Goal: Information Seeking & Learning: Learn about a topic

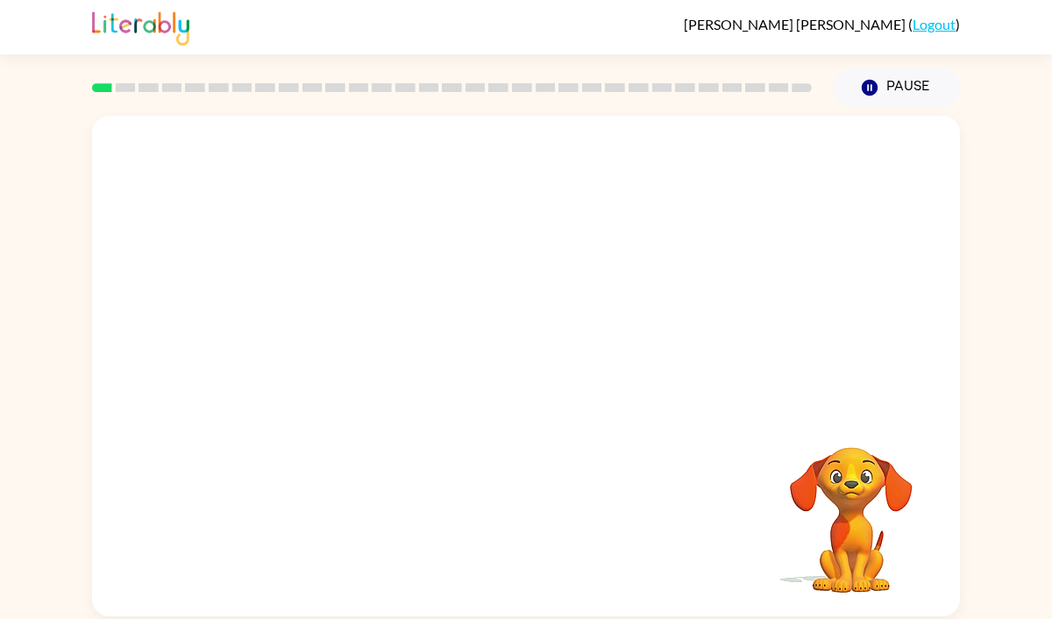
click at [323, 327] on video "Your browser must support playing .mp4 files to use Literably. Please try using…" at bounding box center [526, 263] width 868 height 295
click at [322, 332] on video "Your browser must support playing .mp4 files to use Literably. Please try using…" at bounding box center [526, 263] width 868 height 295
click at [535, 383] on div at bounding box center [526, 375] width 112 height 64
click at [532, 378] on icon "button" at bounding box center [525, 375] width 20 height 20
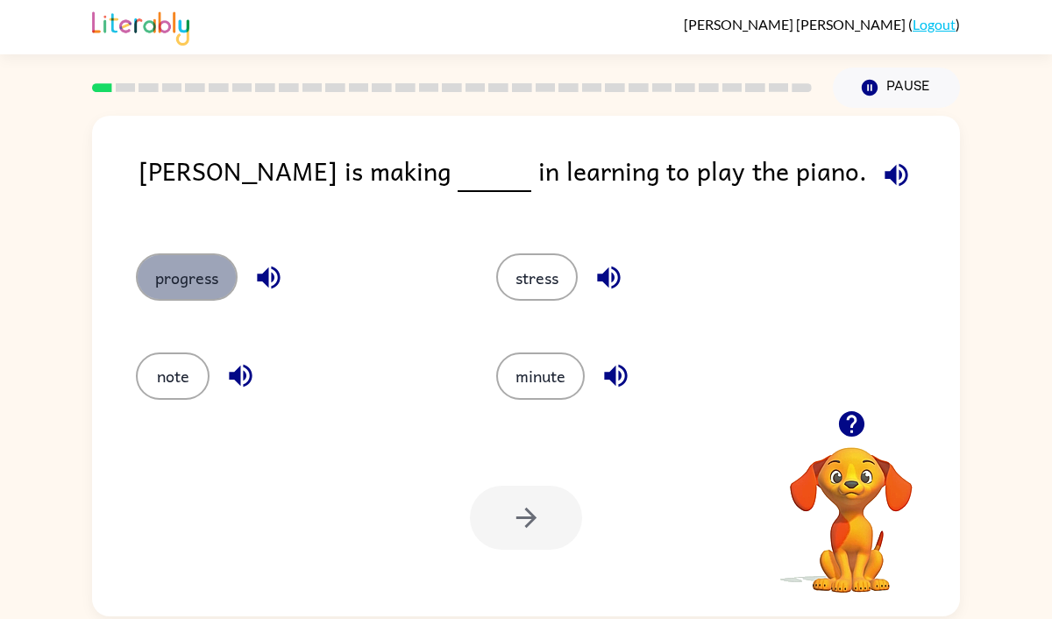
click at [188, 278] on button "progress" at bounding box center [187, 276] width 102 height 47
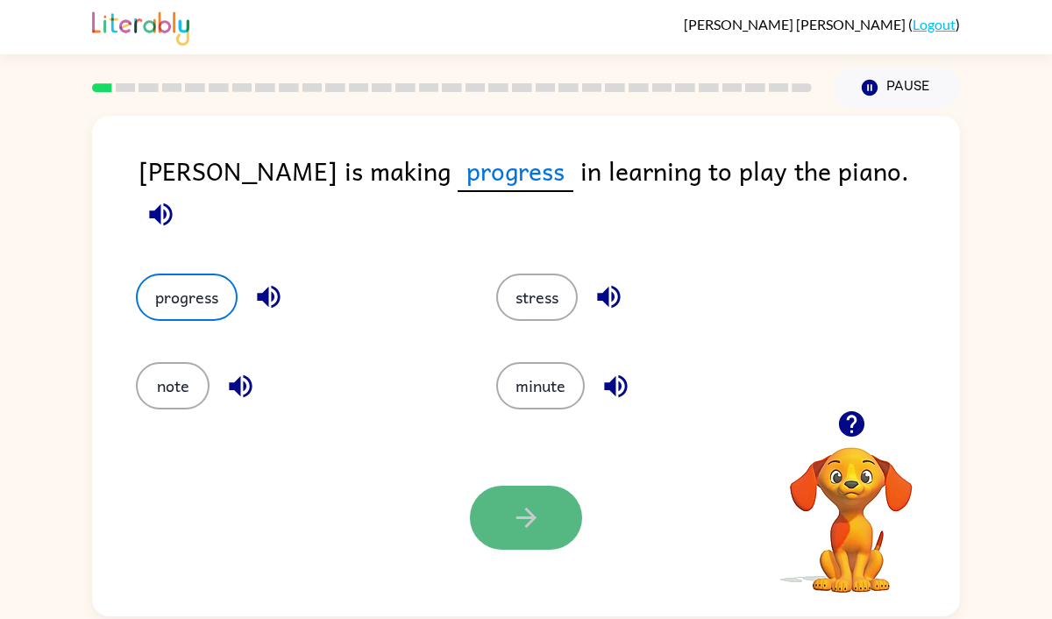
click at [520, 524] on icon "button" at bounding box center [526, 517] width 31 height 31
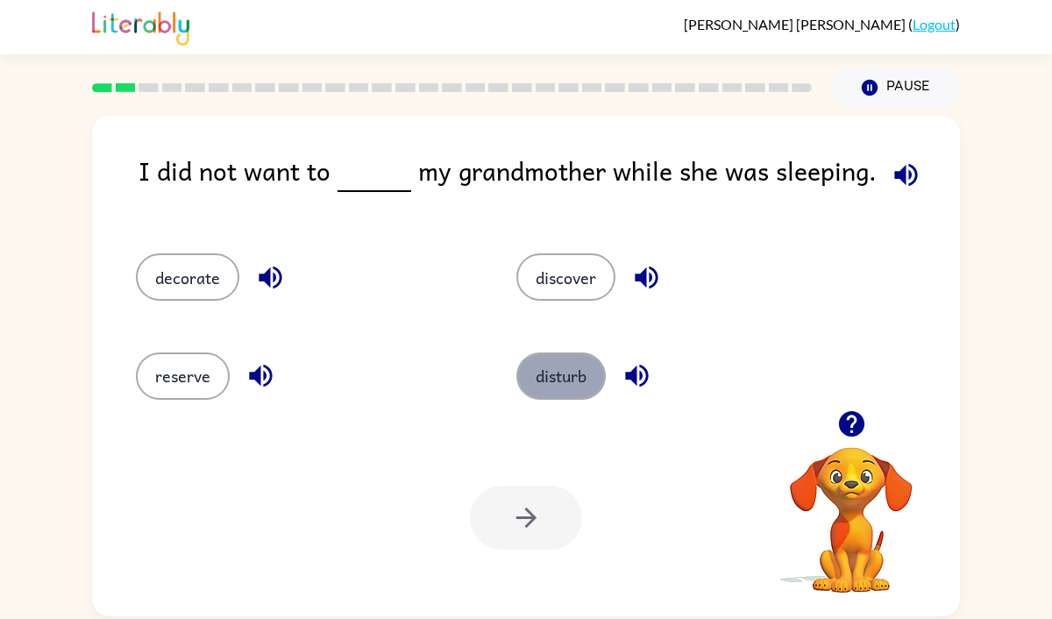
click at [551, 380] on button "disturb" at bounding box center [560, 375] width 89 height 47
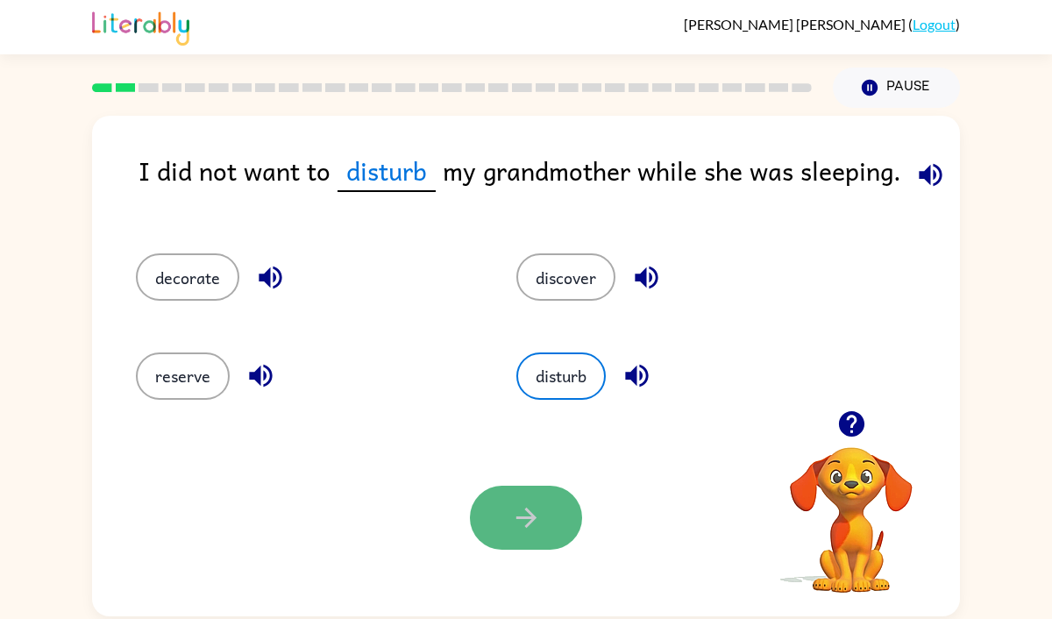
click at [540, 525] on icon "button" at bounding box center [526, 517] width 31 height 31
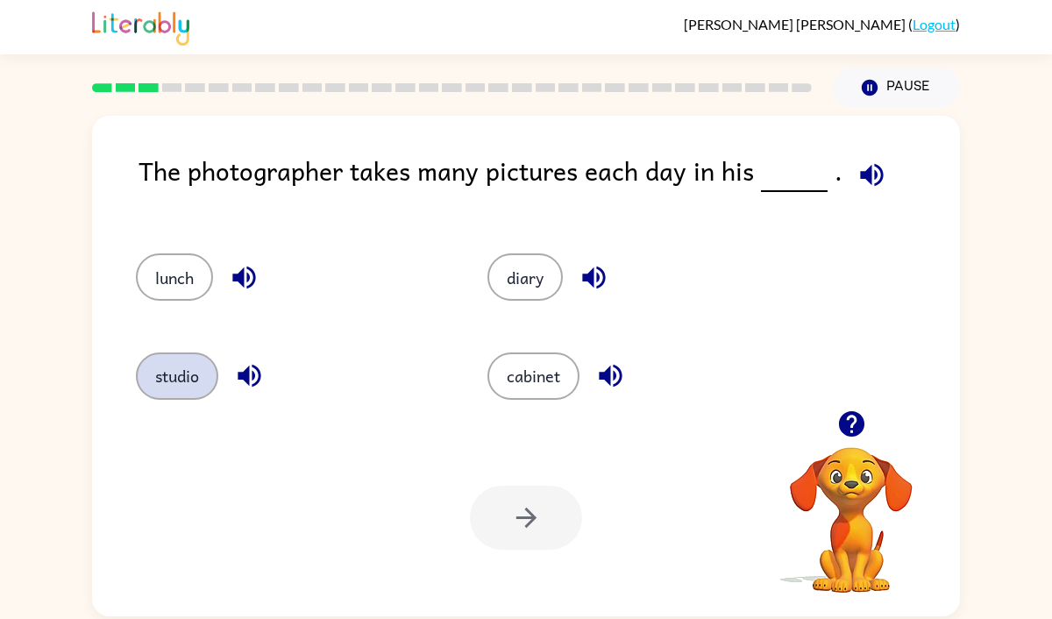
click at [156, 380] on button "studio" at bounding box center [177, 375] width 82 height 47
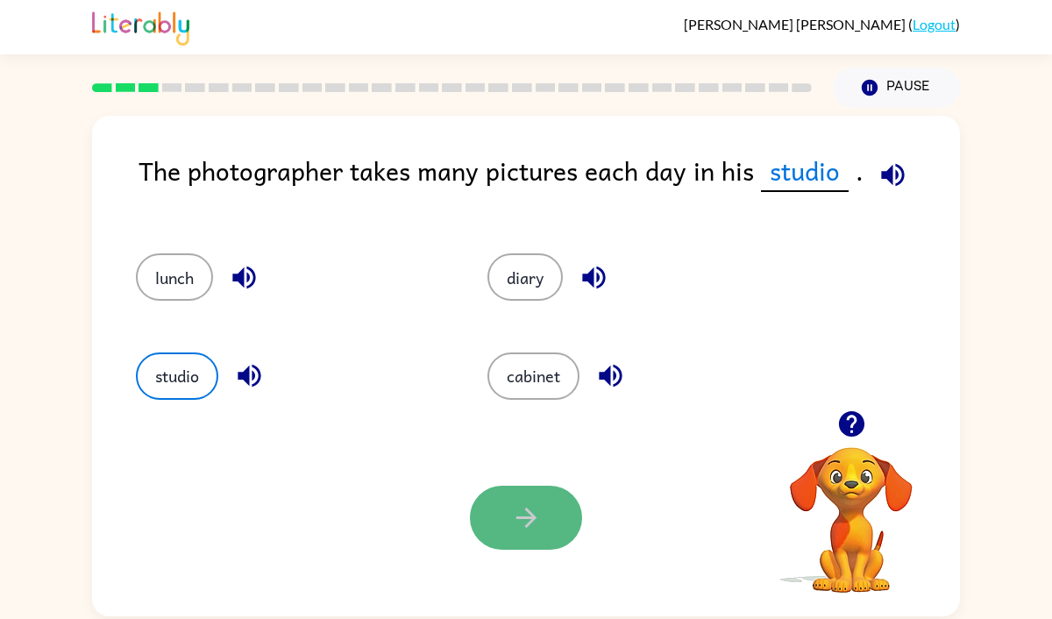
click at [515, 510] on icon "button" at bounding box center [526, 517] width 31 height 31
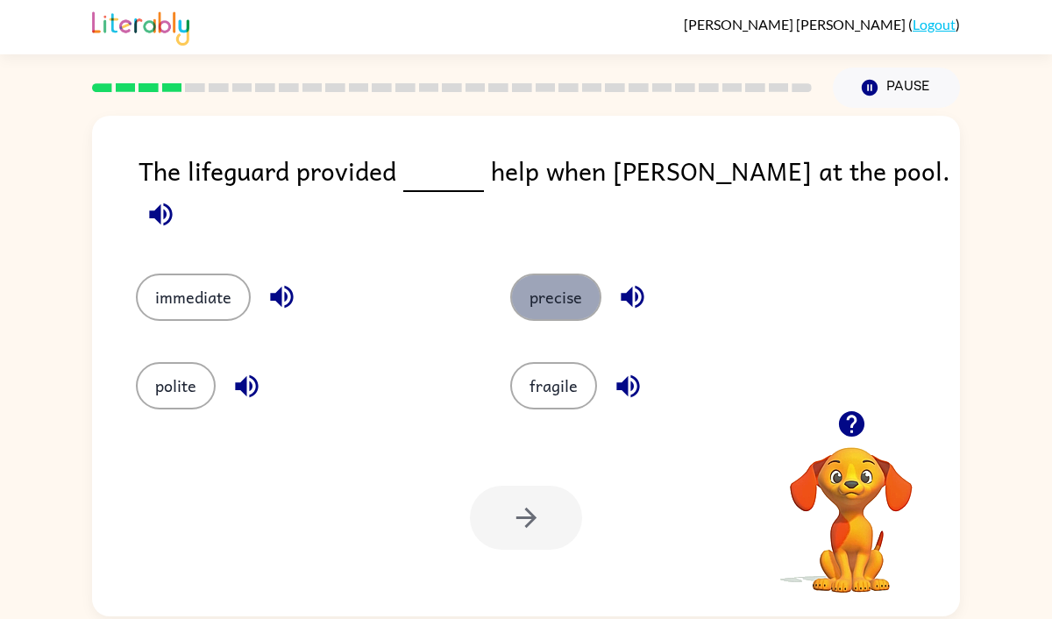
click at [557, 281] on button "precise" at bounding box center [555, 296] width 91 height 47
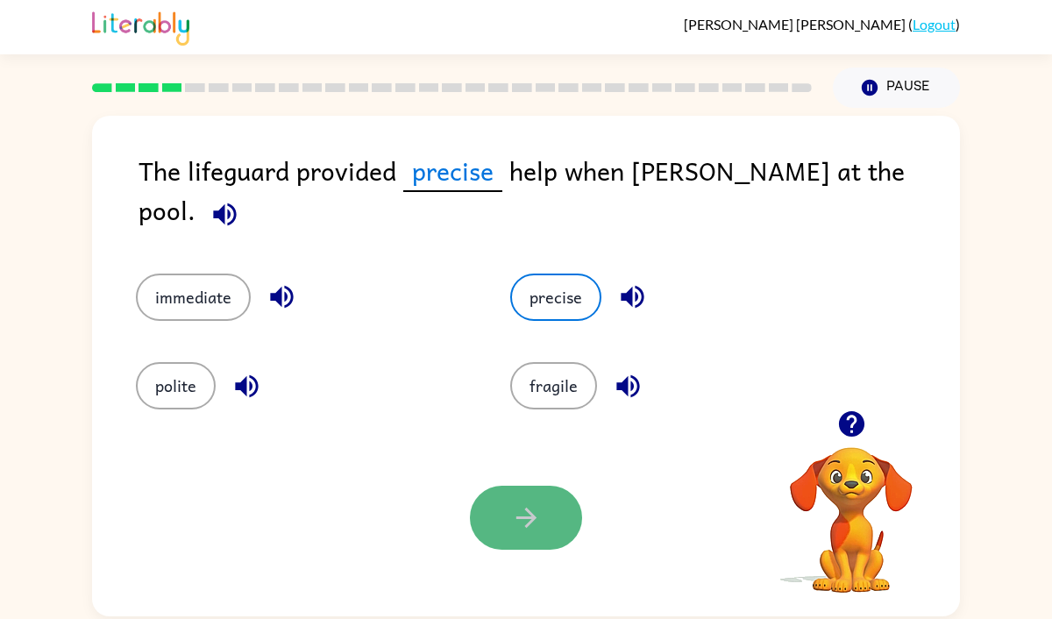
click at [528, 510] on icon "button" at bounding box center [525, 518] width 20 height 20
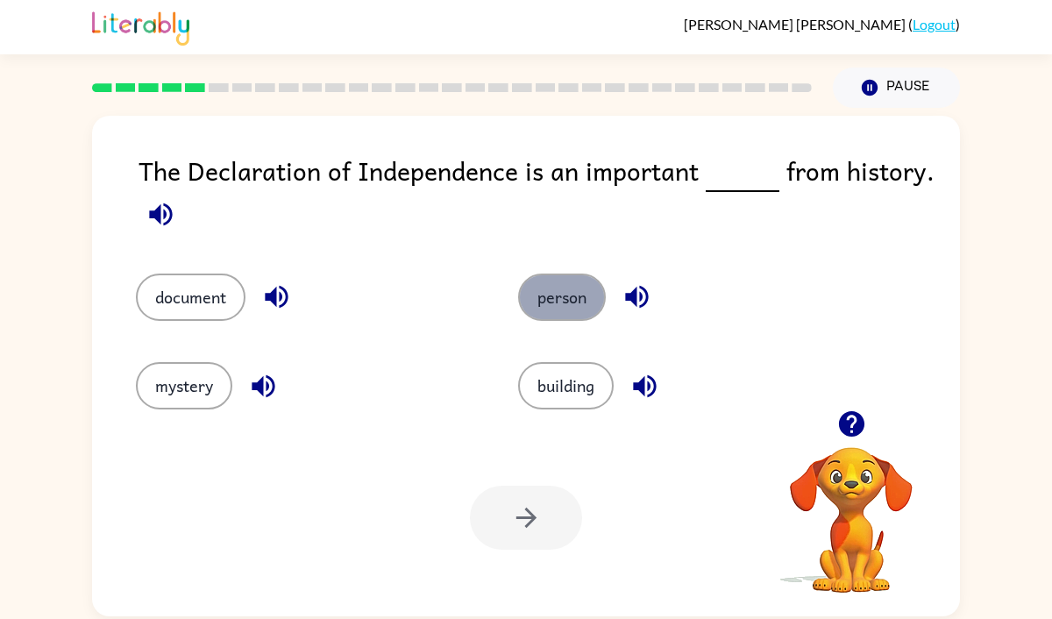
click at [568, 289] on button "person" at bounding box center [562, 296] width 88 height 47
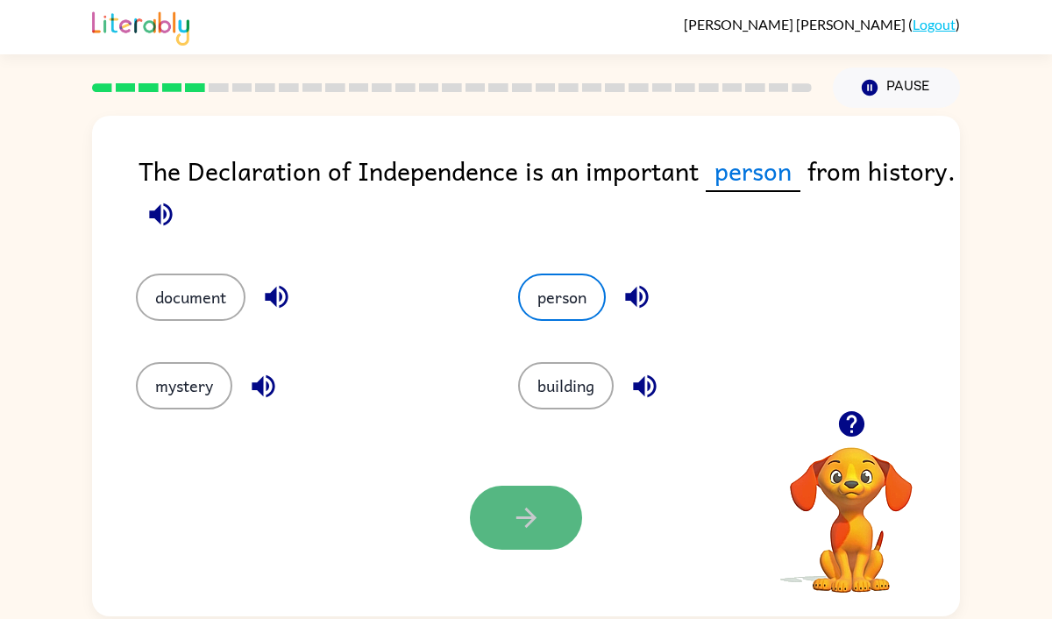
click at [533, 502] on icon "button" at bounding box center [526, 517] width 31 height 31
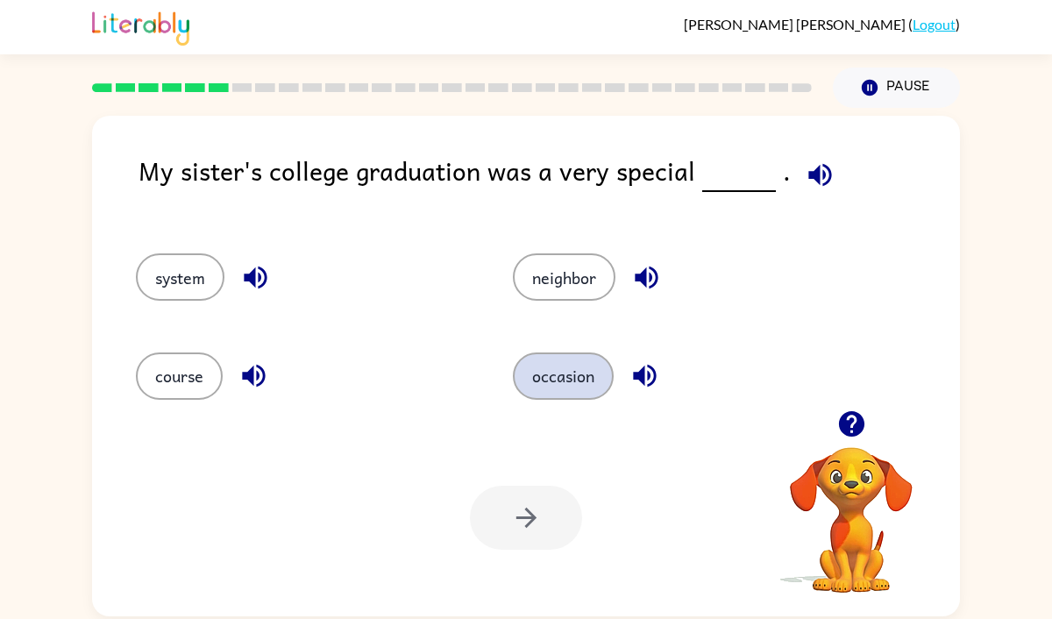
click at [584, 367] on button "occasion" at bounding box center [563, 375] width 101 height 47
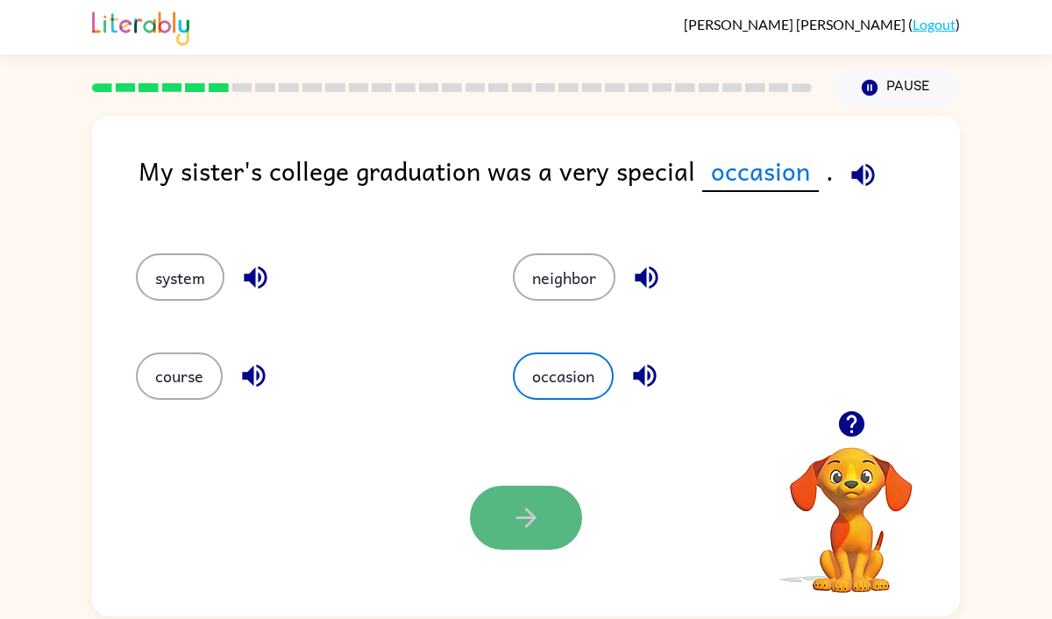
click at [523, 529] on icon "button" at bounding box center [526, 517] width 31 height 31
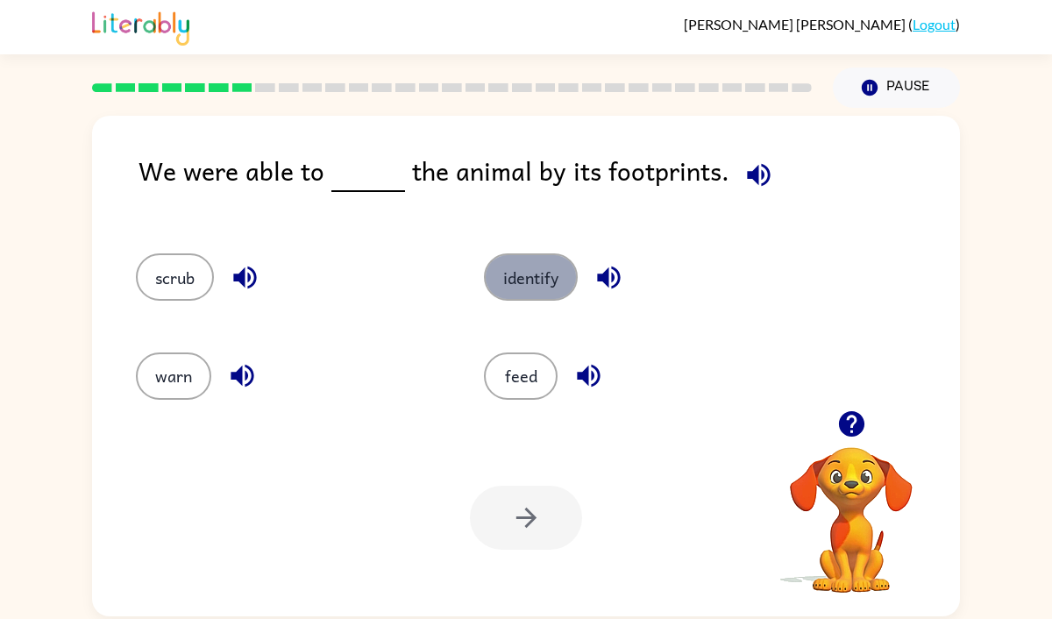
click at [529, 290] on button "identify" at bounding box center [531, 276] width 94 height 47
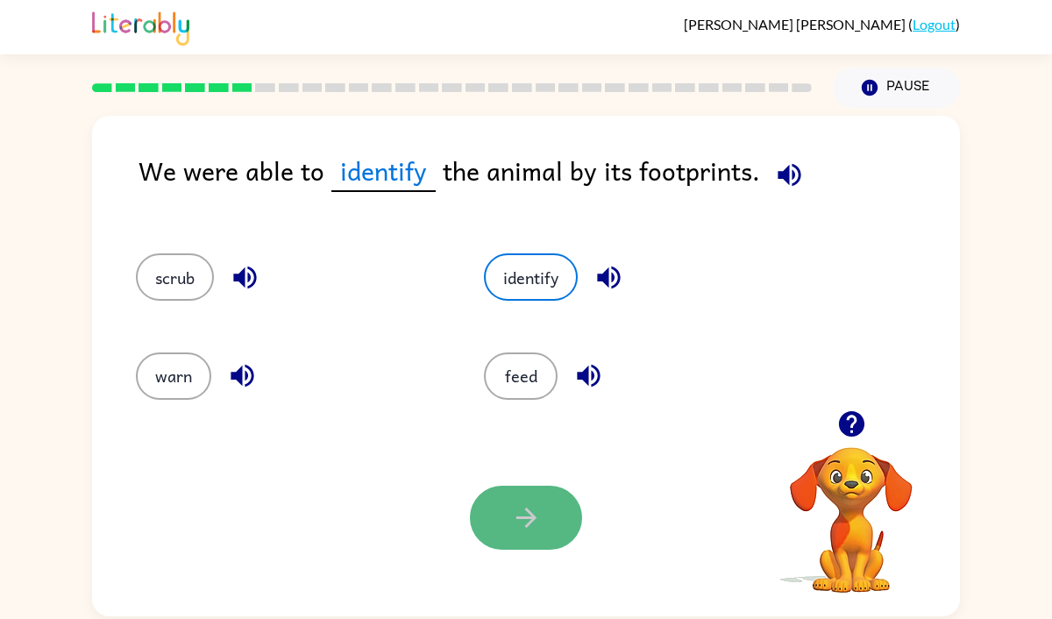
click at [524, 516] on icon "button" at bounding box center [525, 518] width 20 height 20
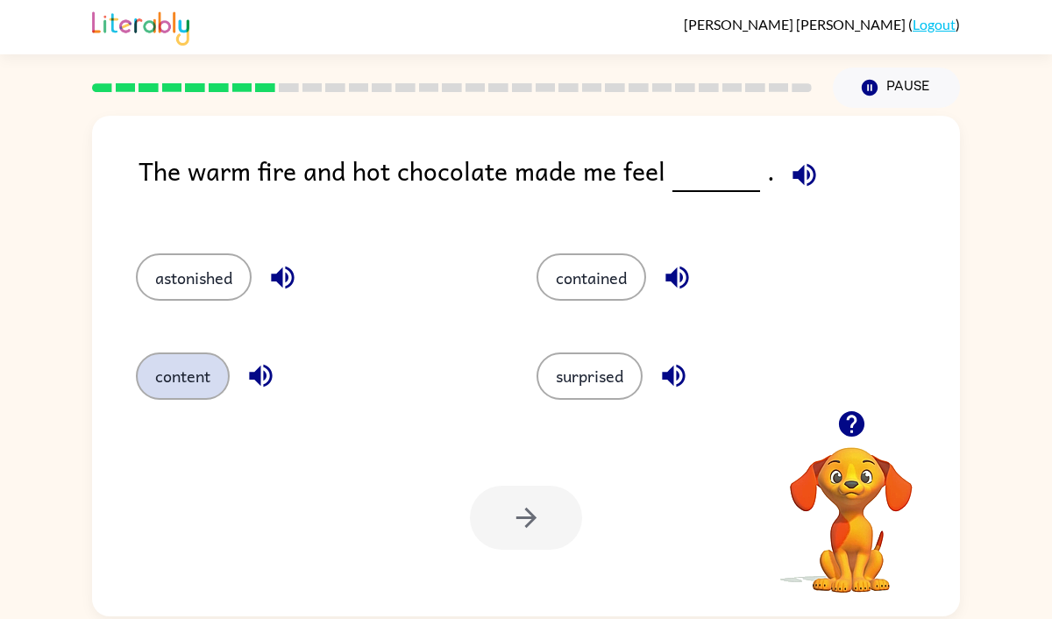
click at [196, 385] on button "content" at bounding box center [183, 375] width 94 height 47
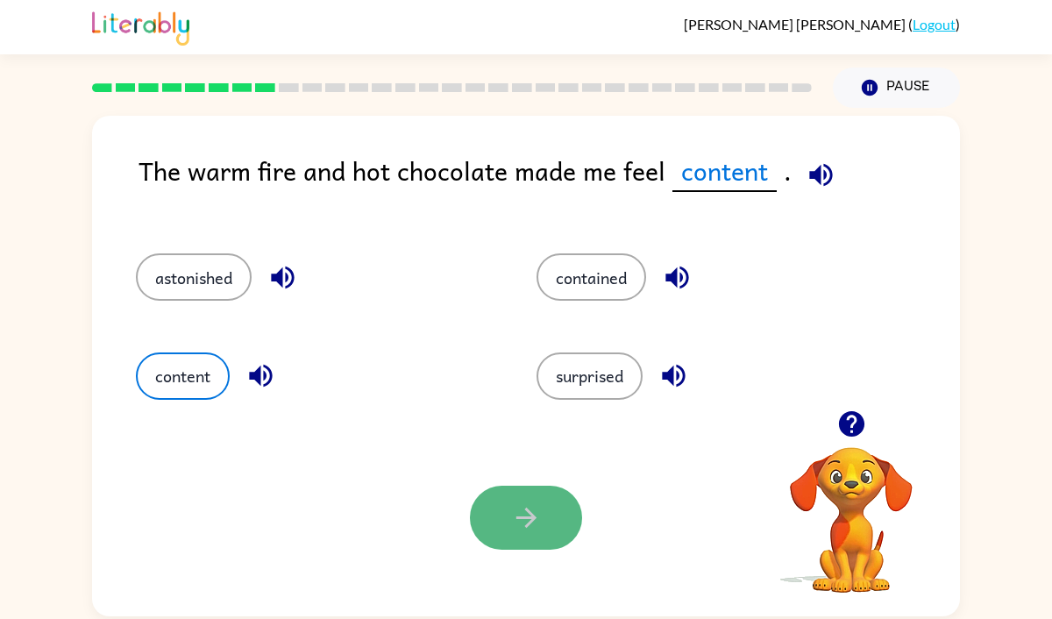
click at [522, 533] on button "button" at bounding box center [526, 518] width 112 height 64
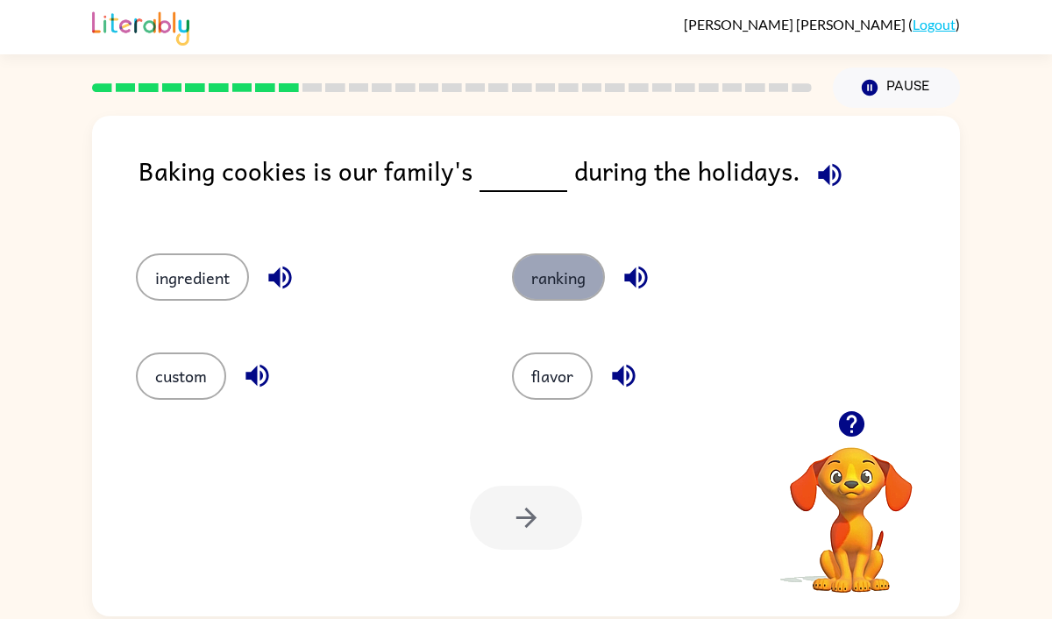
click at [574, 281] on button "ranking" at bounding box center [558, 276] width 93 height 47
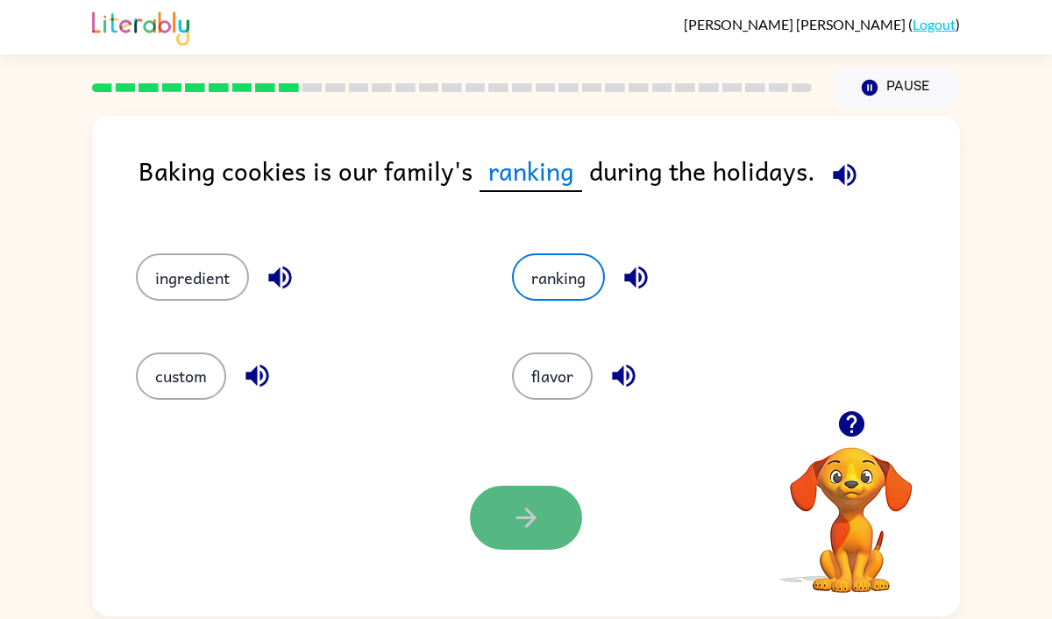
click at [515, 534] on button "button" at bounding box center [526, 518] width 112 height 64
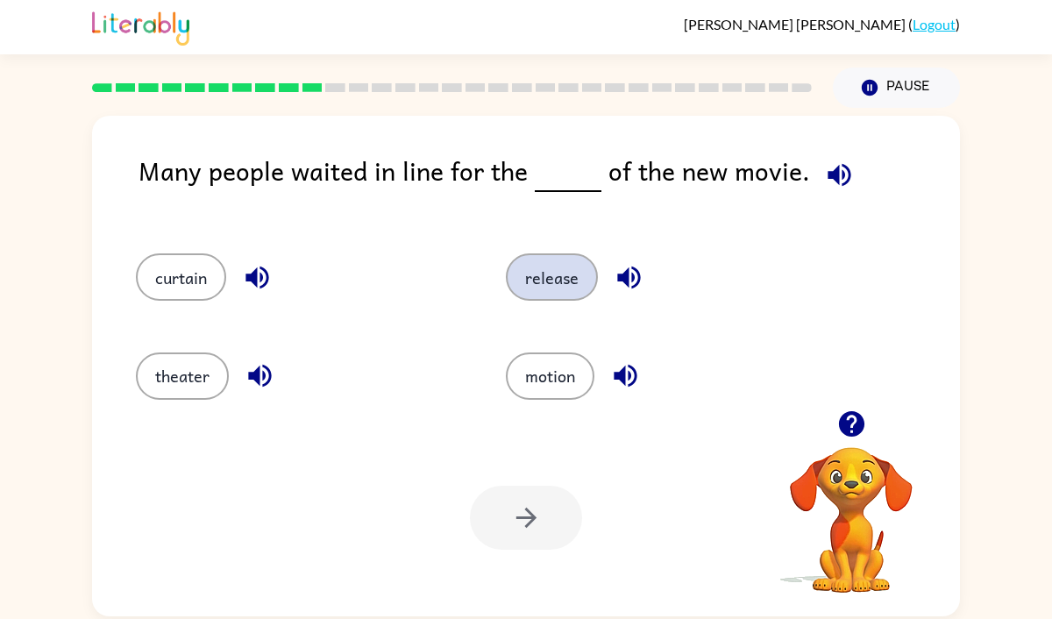
click at [536, 280] on button "release" at bounding box center [552, 276] width 92 height 47
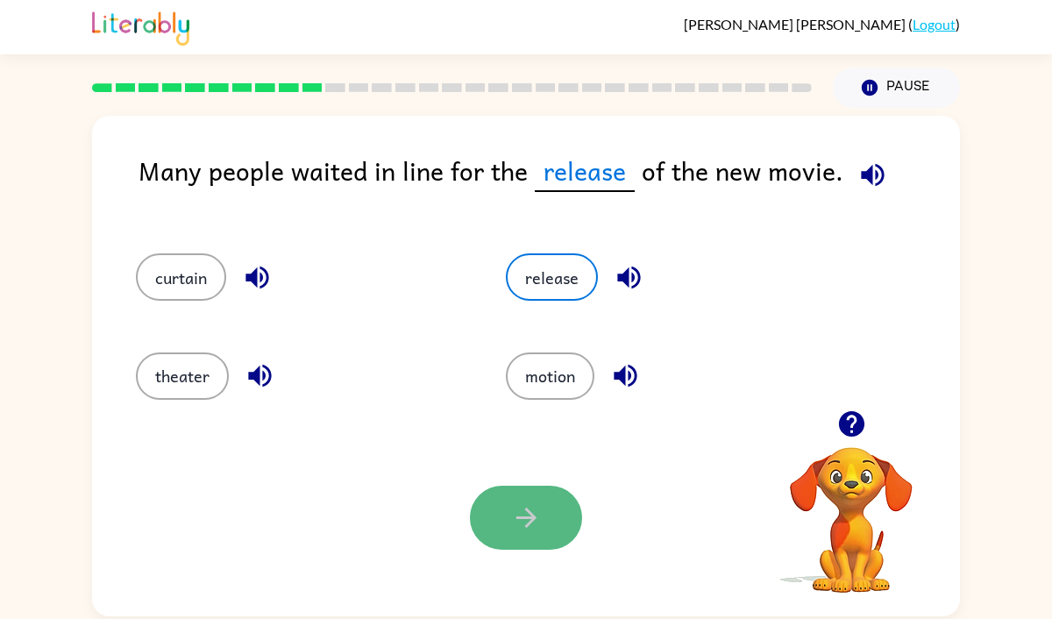
click at [527, 522] on icon "button" at bounding box center [526, 517] width 31 height 31
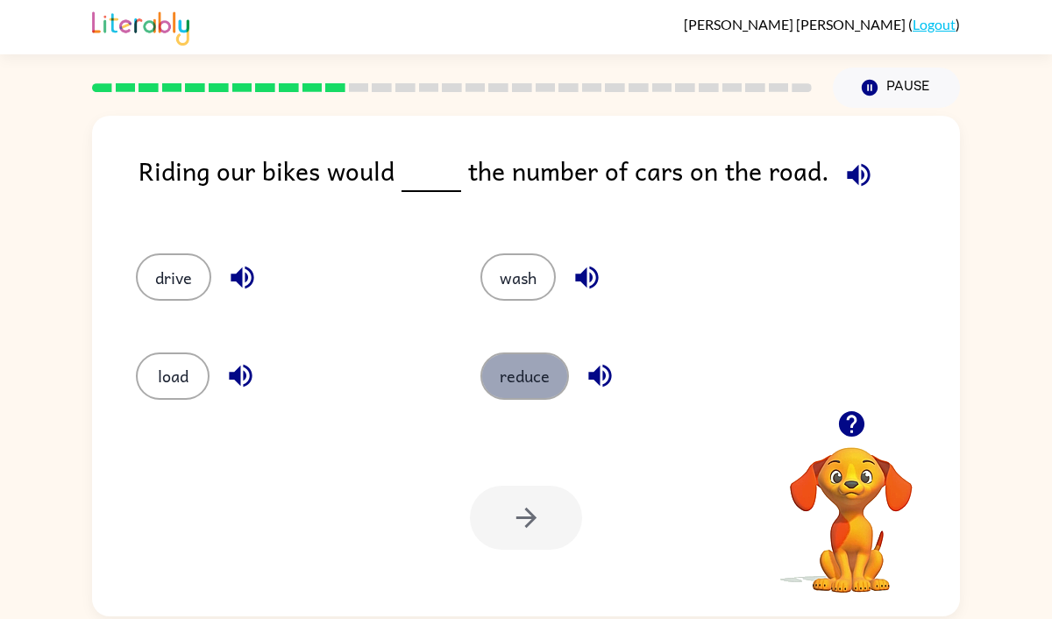
click at [527, 377] on button "reduce" at bounding box center [524, 375] width 89 height 47
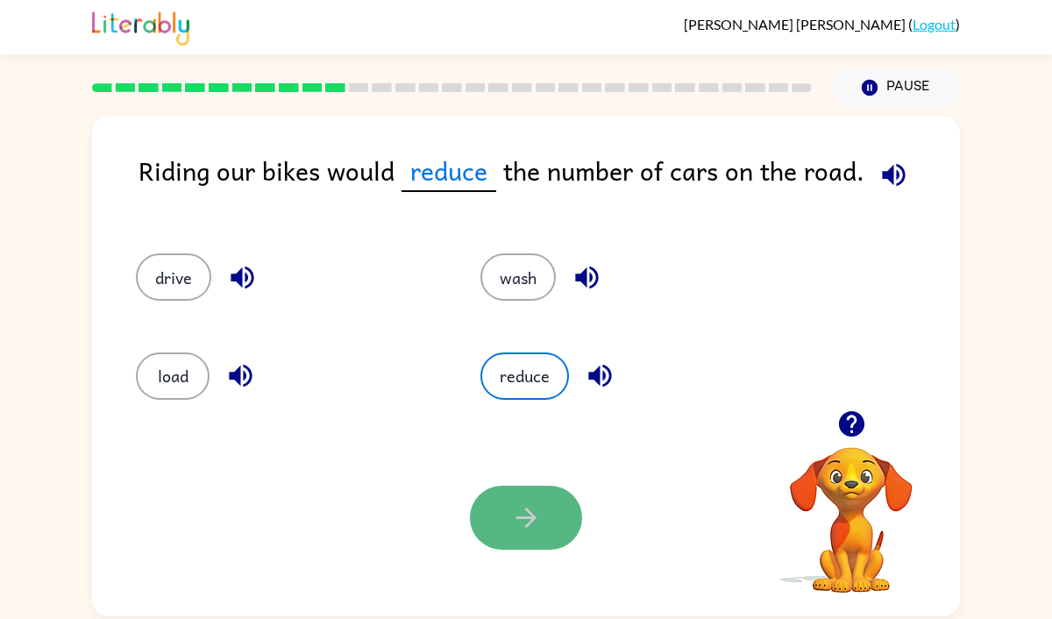
click at [528, 522] on icon "button" at bounding box center [526, 517] width 31 height 31
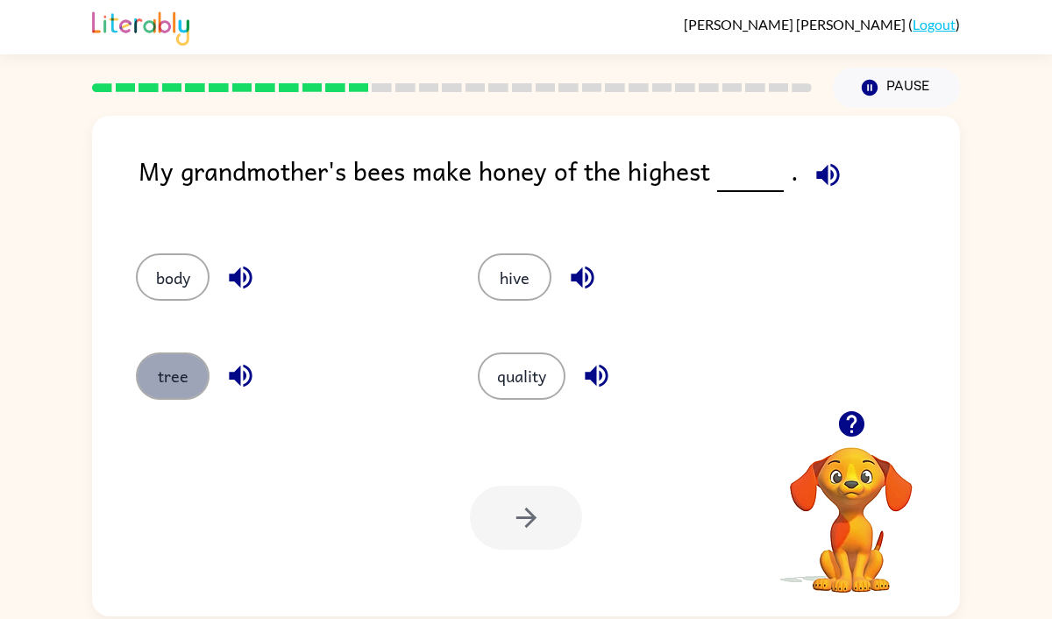
click at [172, 375] on button "tree" at bounding box center [173, 375] width 74 height 47
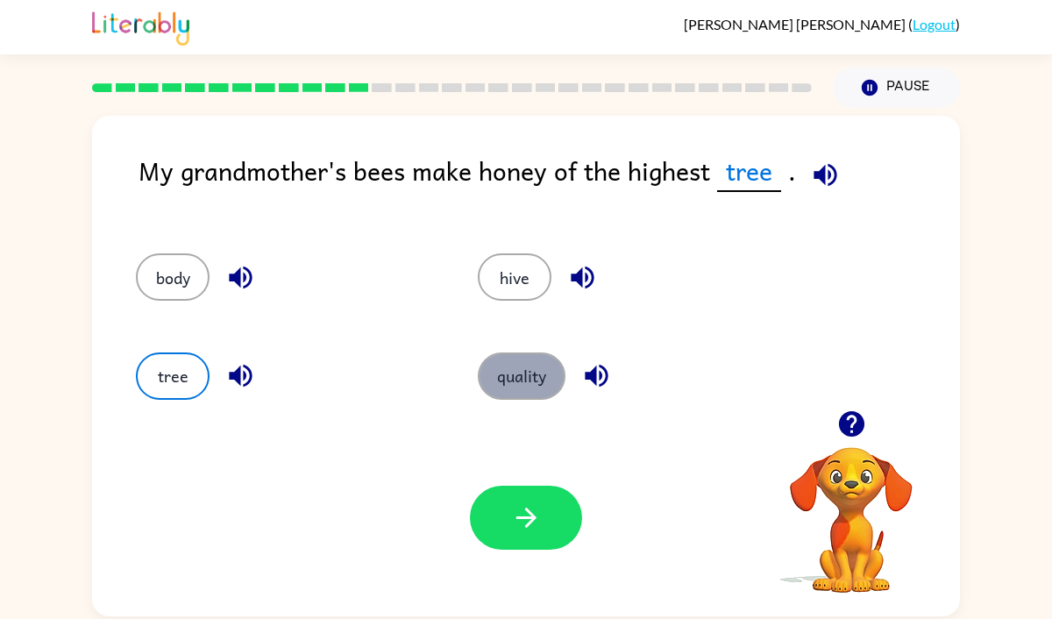
click at [509, 383] on button "quality" at bounding box center [522, 375] width 88 height 47
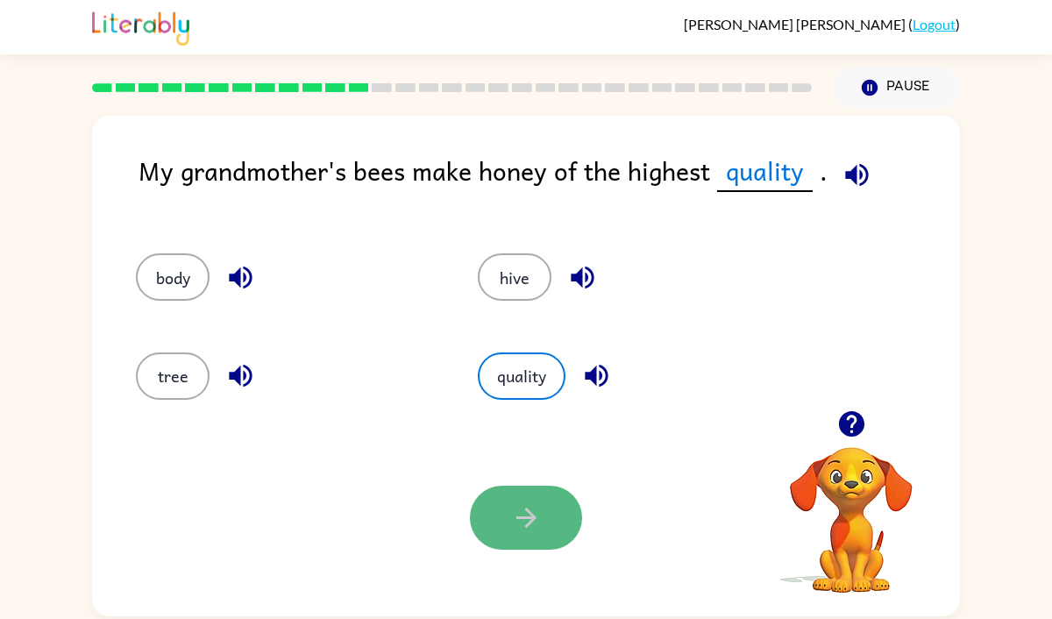
click at [533, 515] on icon "button" at bounding box center [526, 517] width 31 height 31
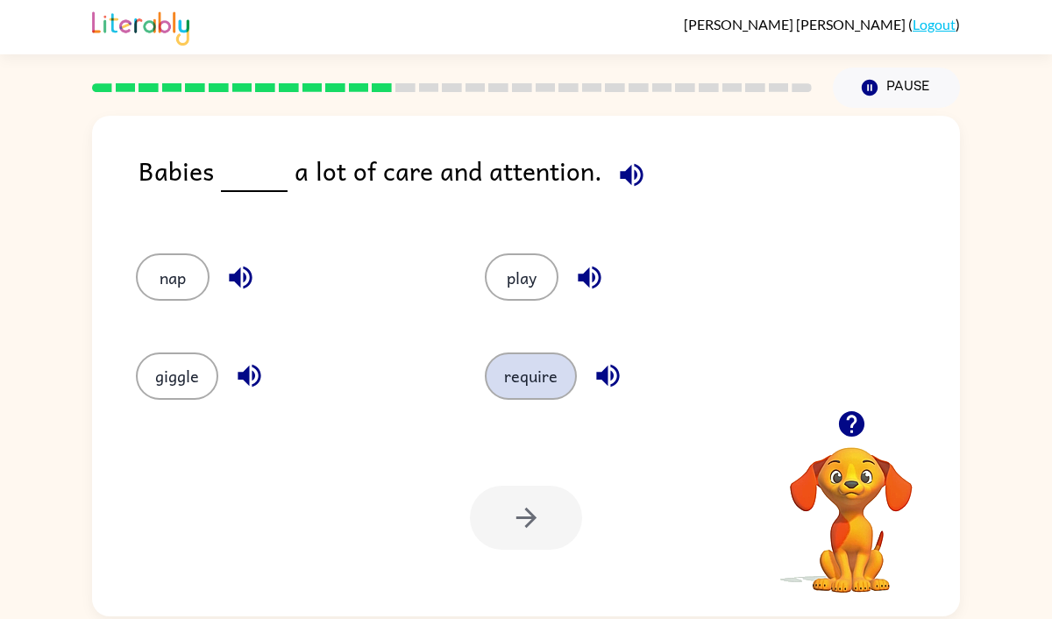
click at [539, 368] on button "require" at bounding box center [531, 375] width 92 height 47
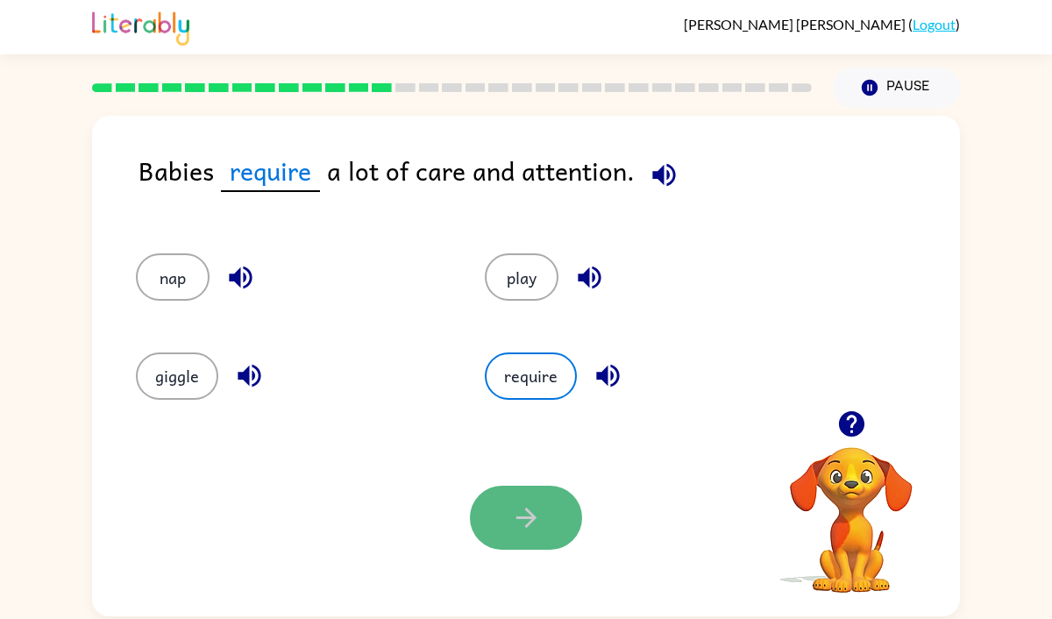
click at [516, 534] on button "button" at bounding box center [526, 518] width 112 height 64
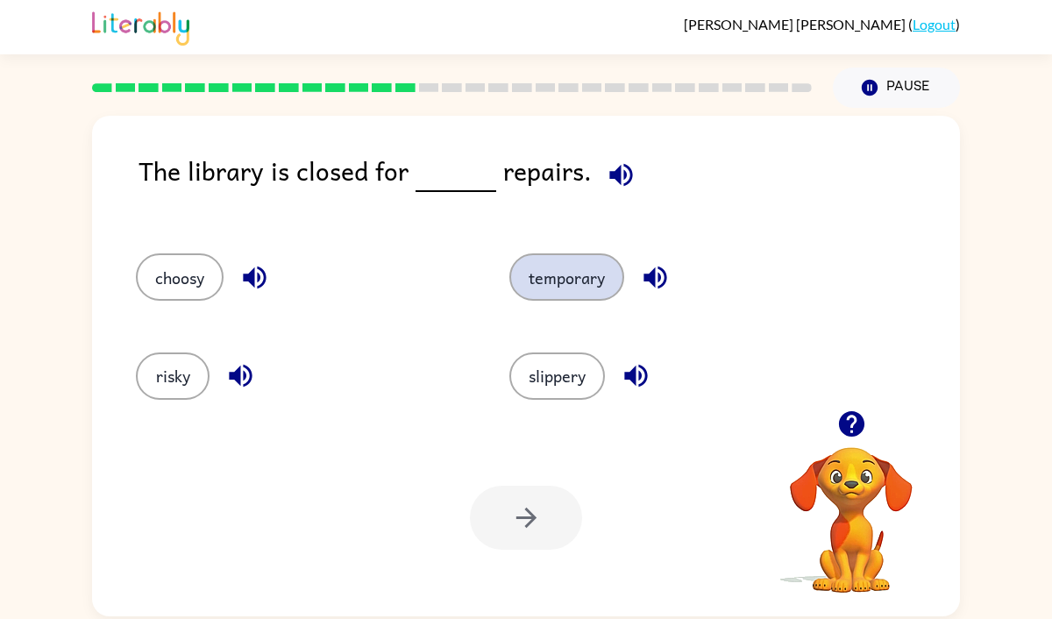
click at [545, 280] on button "temporary" at bounding box center [566, 276] width 115 height 47
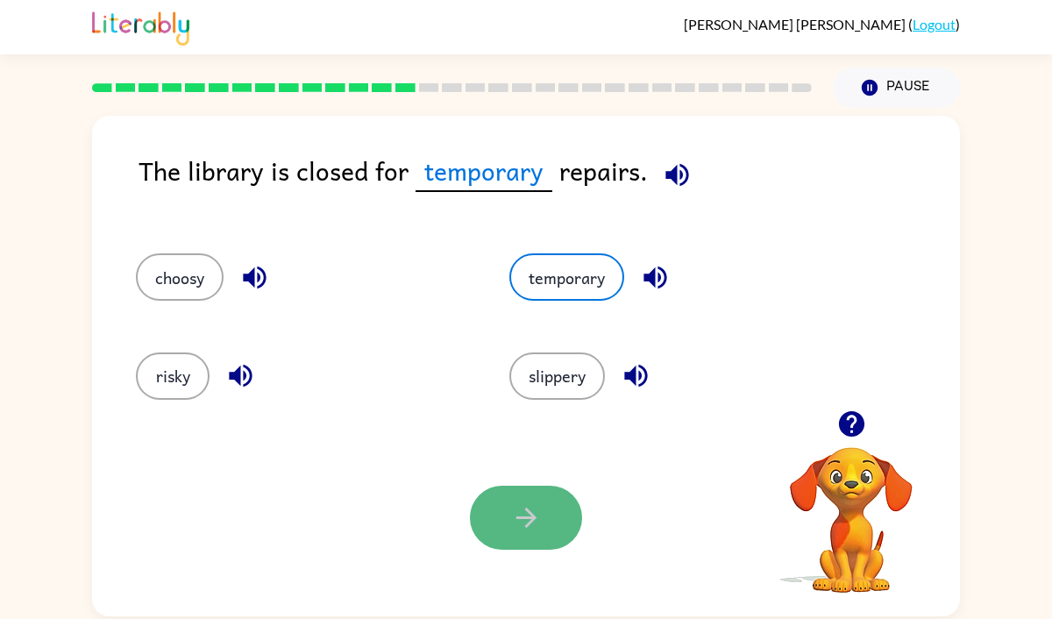
click at [526, 507] on icon "button" at bounding box center [526, 517] width 31 height 31
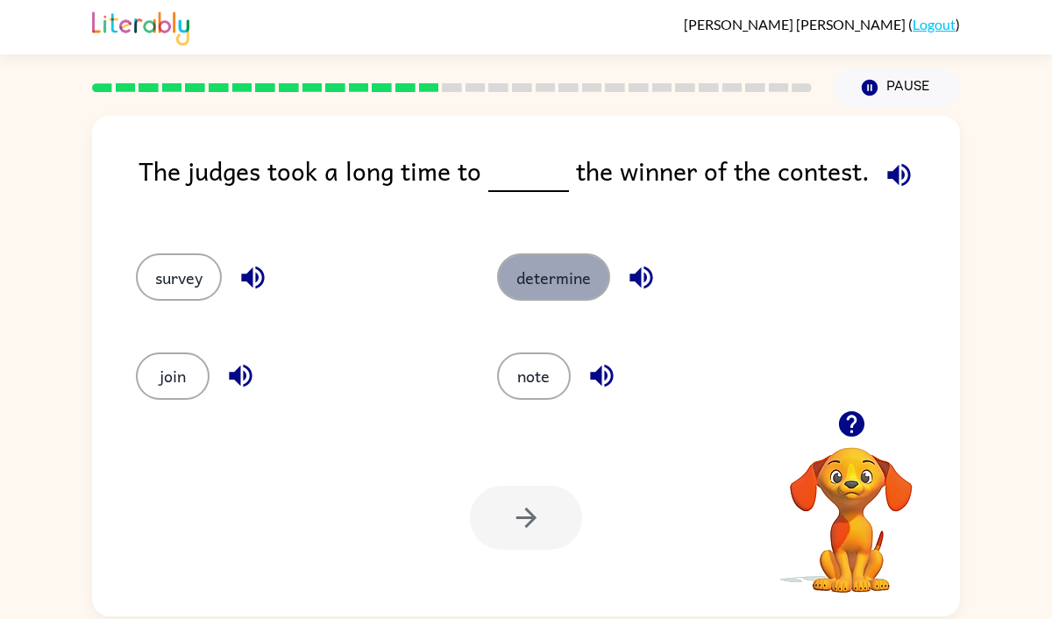
click at [600, 269] on button "determine" at bounding box center [553, 276] width 113 height 47
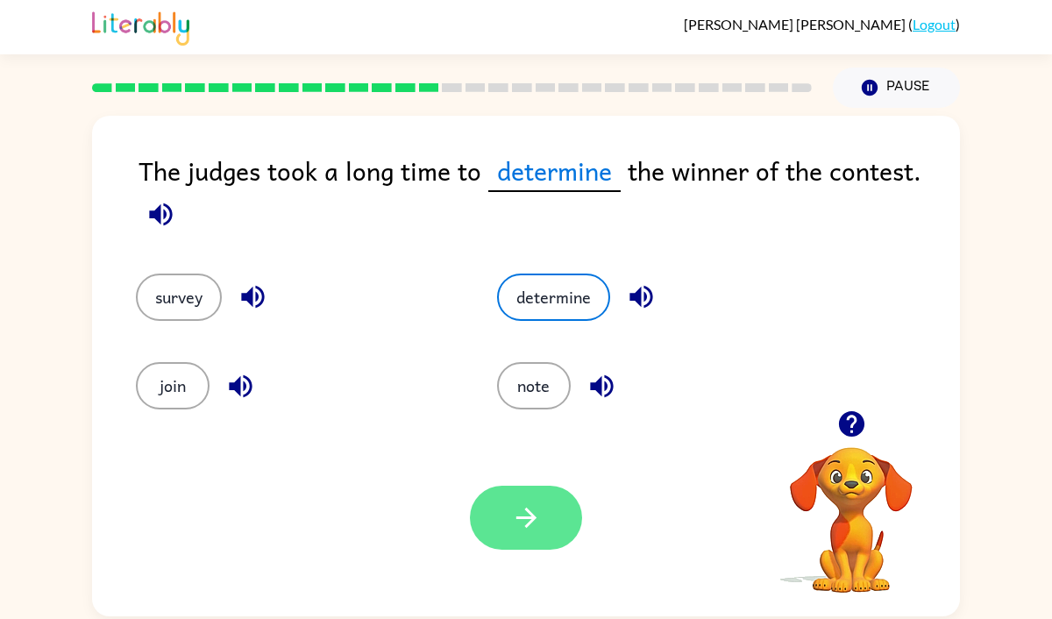
click at [492, 522] on button "button" at bounding box center [526, 518] width 112 height 64
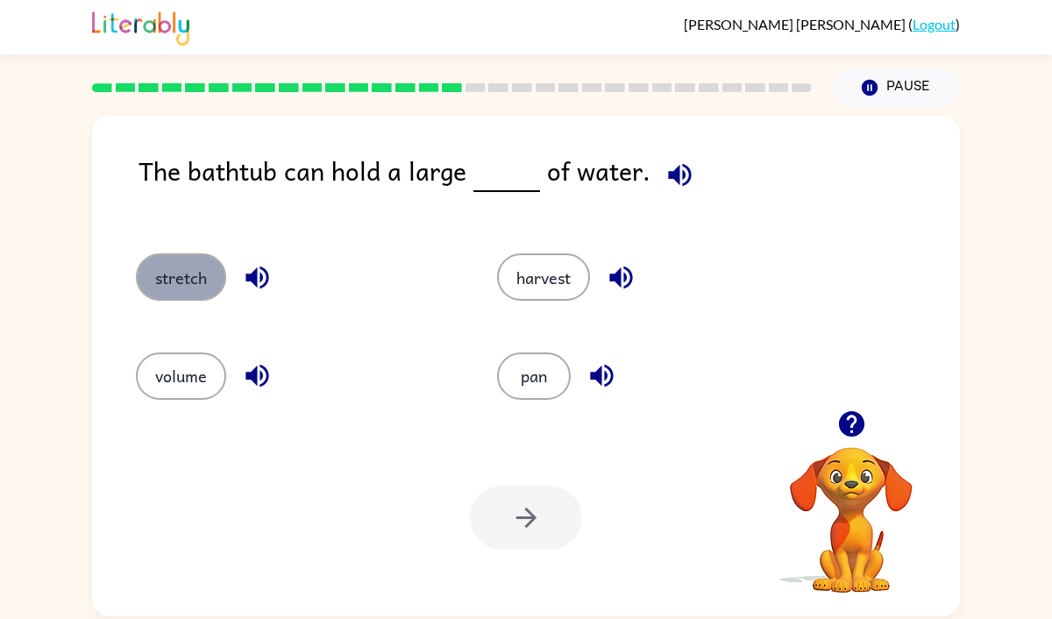
click at [206, 270] on button "stretch" at bounding box center [181, 276] width 90 height 47
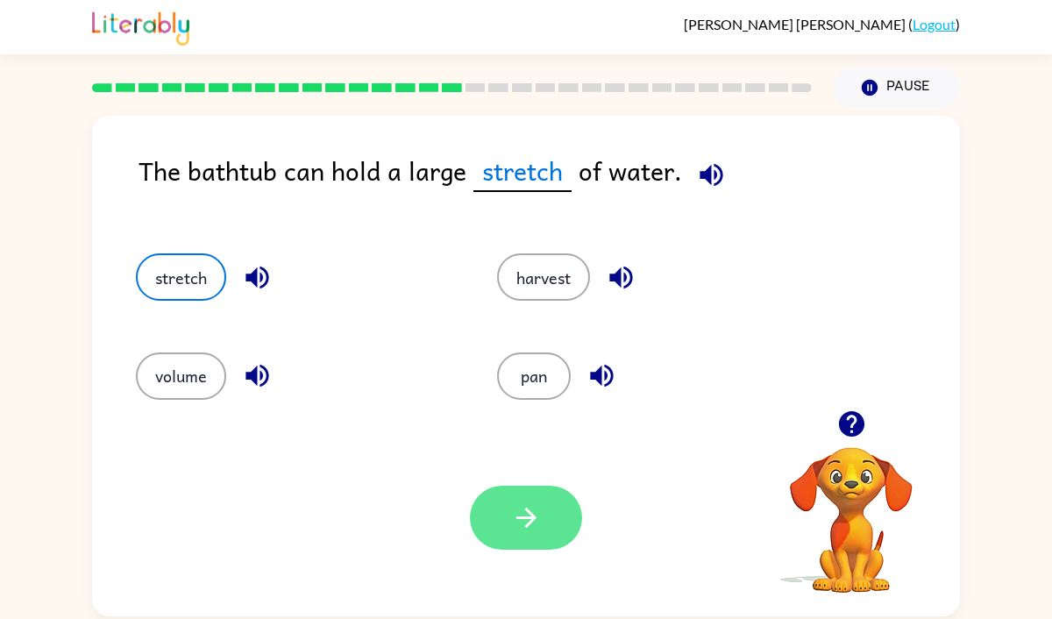
click at [545, 523] on button "button" at bounding box center [526, 518] width 112 height 64
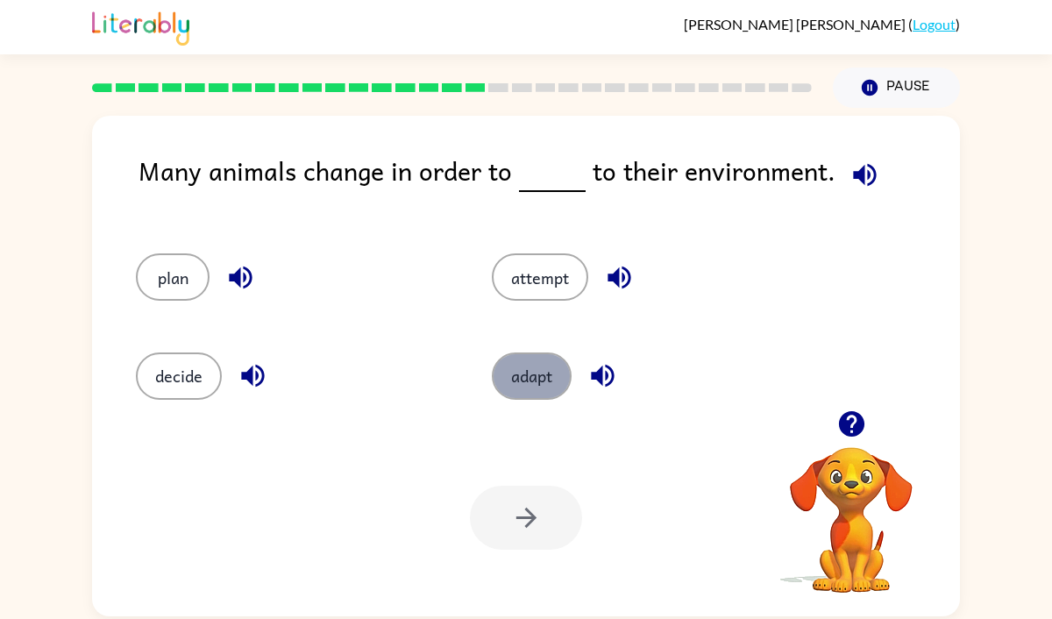
click at [527, 379] on button "adapt" at bounding box center [532, 375] width 80 height 47
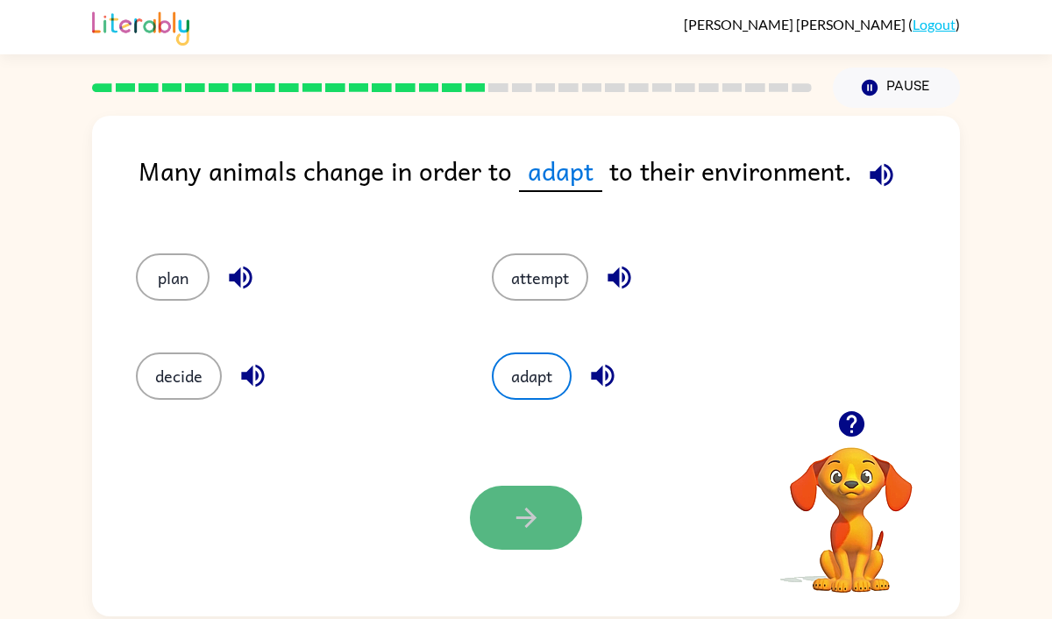
click at [507, 529] on button "button" at bounding box center [526, 518] width 112 height 64
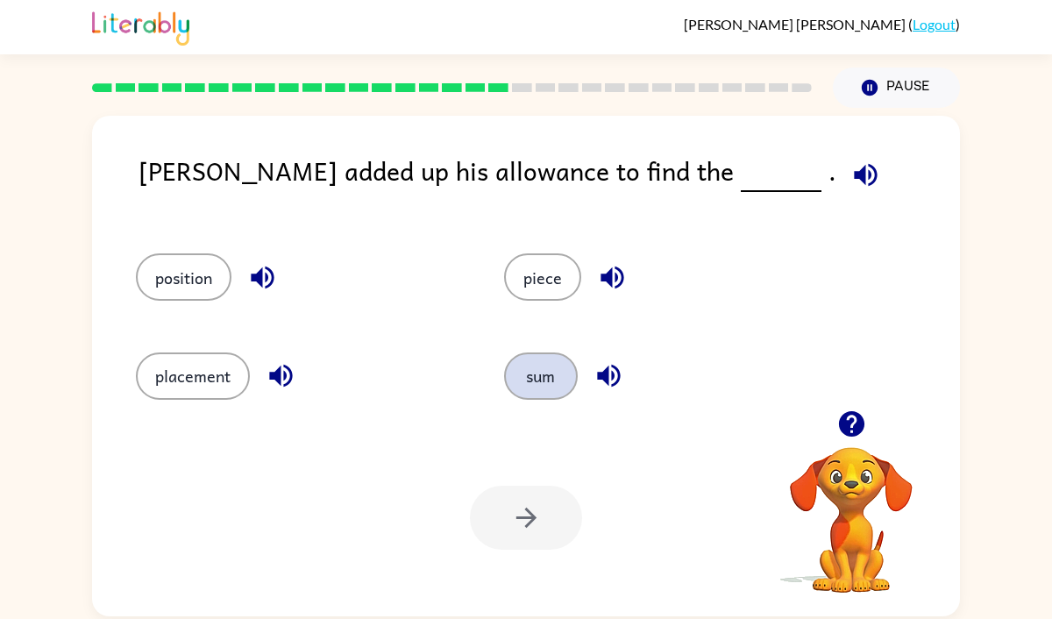
click at [537, 380] on button "sum" at bounding box center [541, 375] width 74 height 47
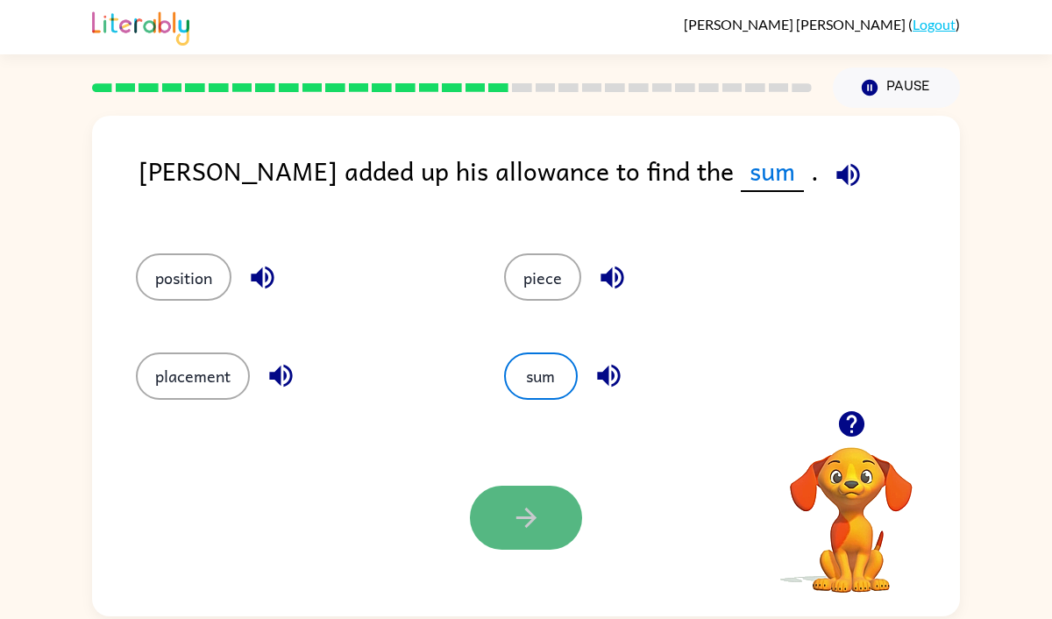
click at [515, 548] on button "button" at bounding box center [526, 518] width 112 height 64
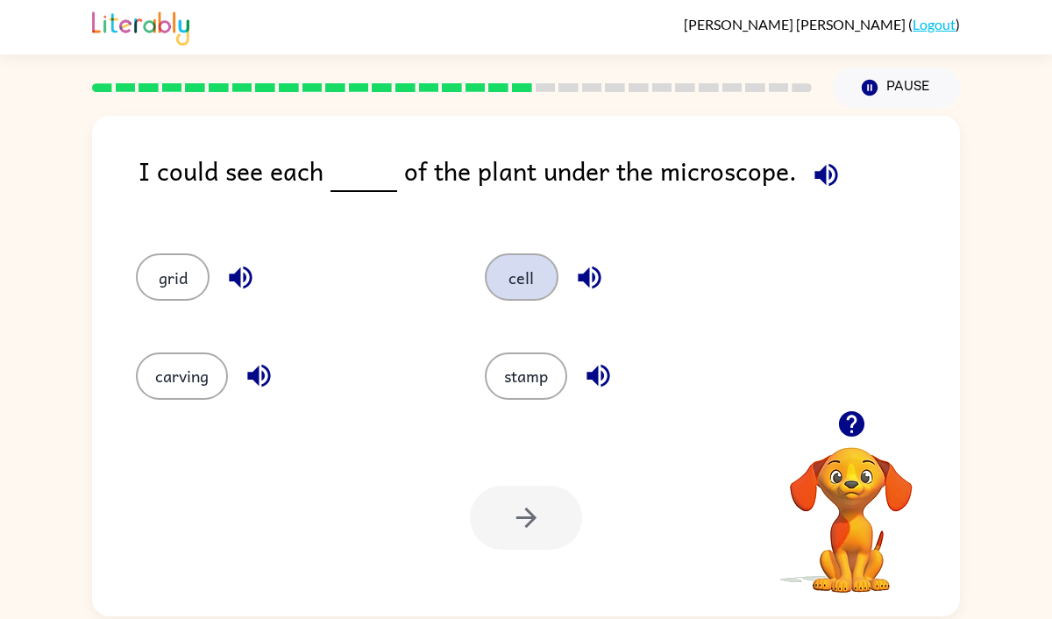
click at [533, 270] on button "cell" at bounding box center [522, 276] width 74 height 47
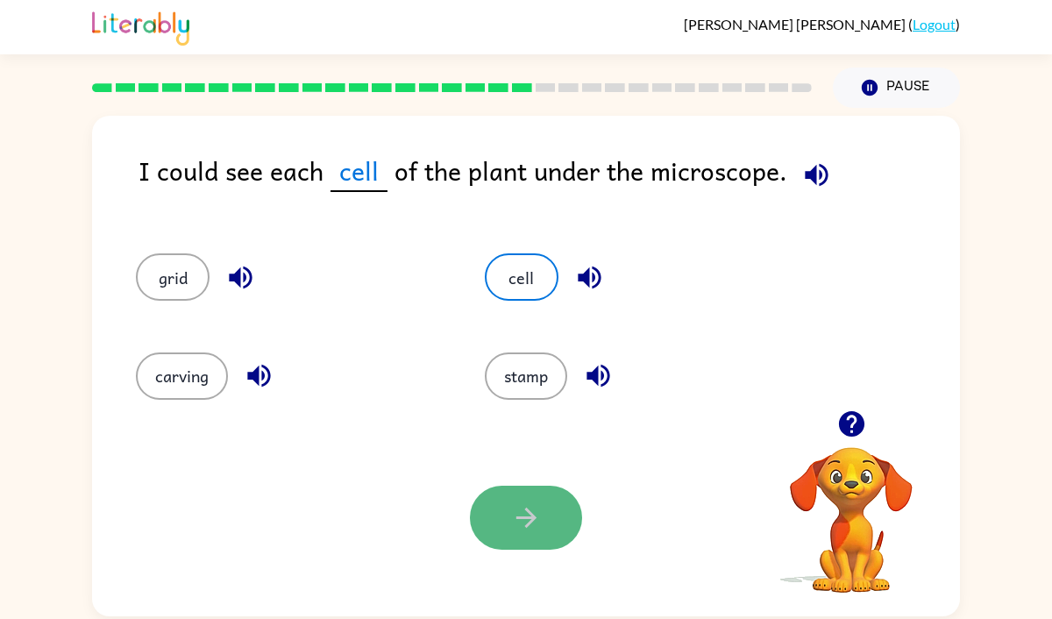
click at [534, 499] on button "button" at bounding box center [526, 518] width 112 height 64
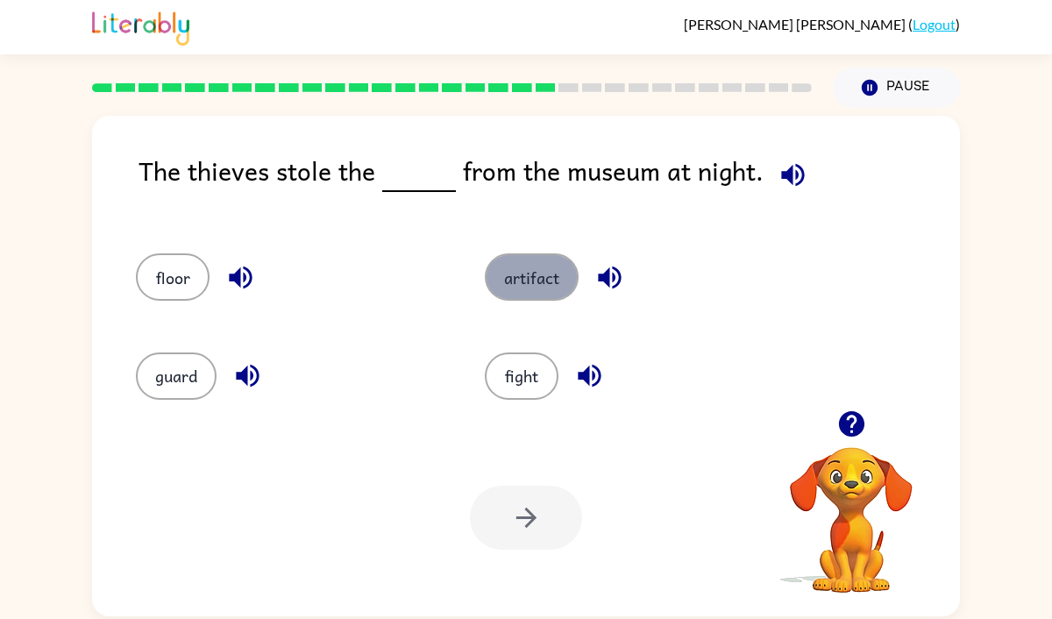
click at [553, 277] on button "artifact" at bounding box center [532, 276] width 94 height 47
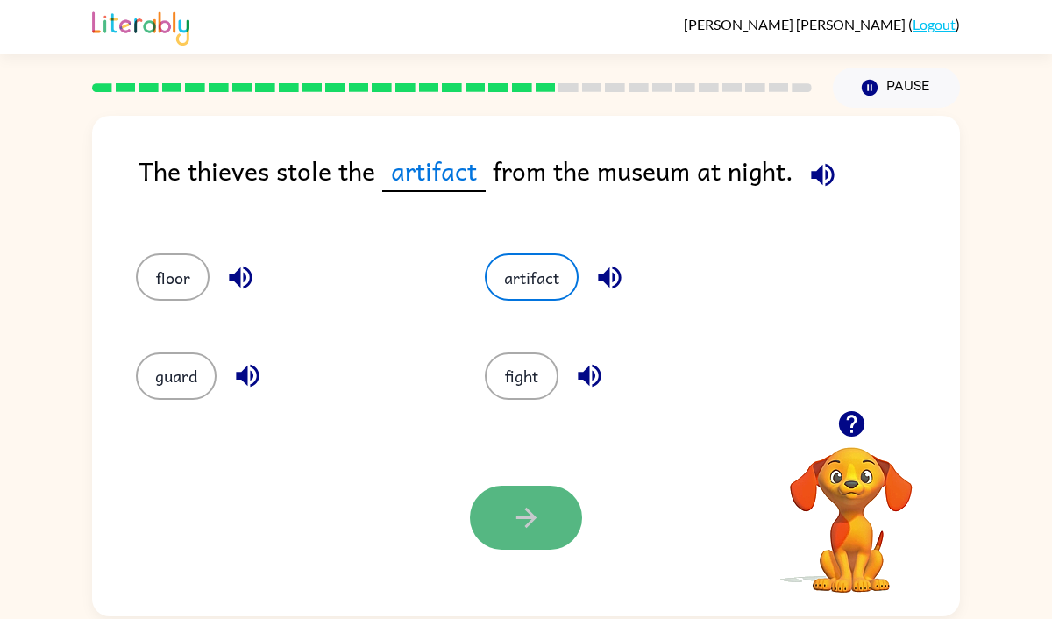
click at [517, 522] on icon "button" at bounding box center [526, 517] width 31 height 31
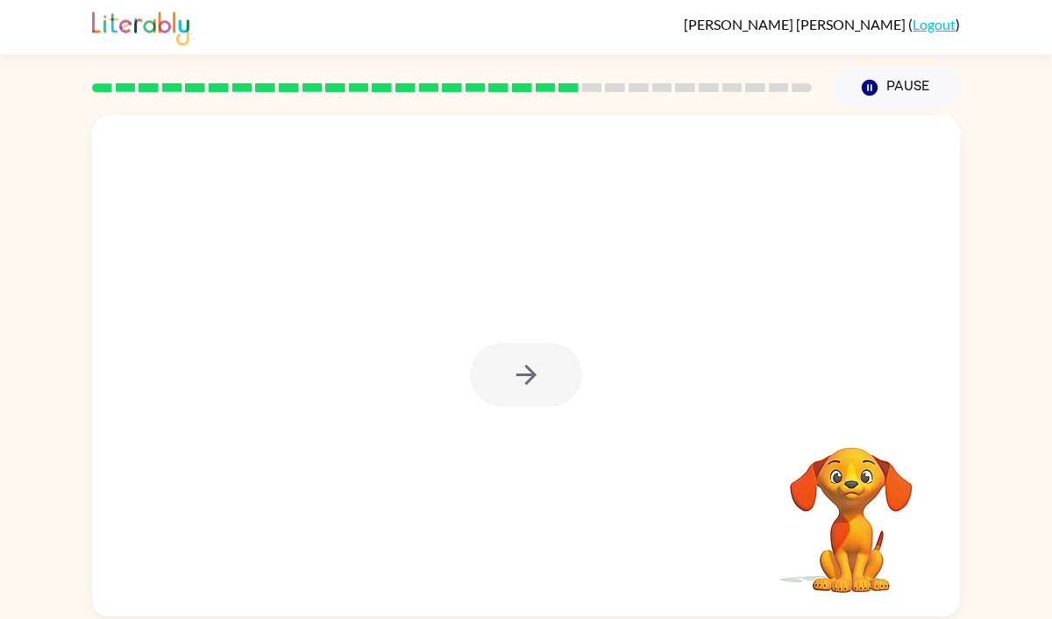
click at [529, 374] on div at bounding box center [526, 375] width 112 height 64
click at [536, 380] on icon "button" at bounding box center [526, 374] width 31 height 31
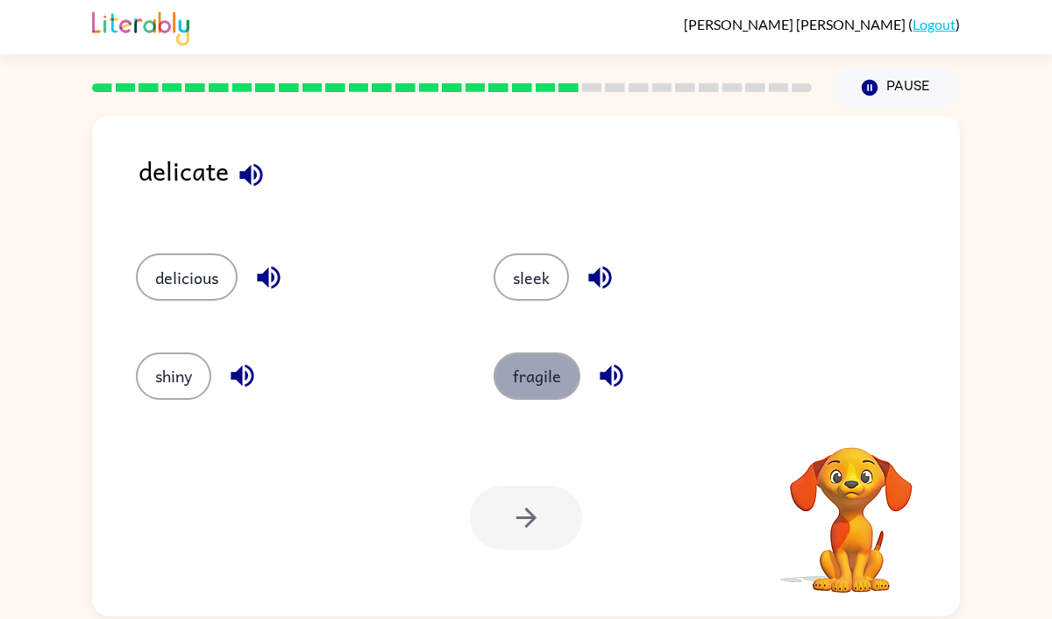
click at [532, 368] on button "fragile" at bounding box center [537, 375] width 87 height 47
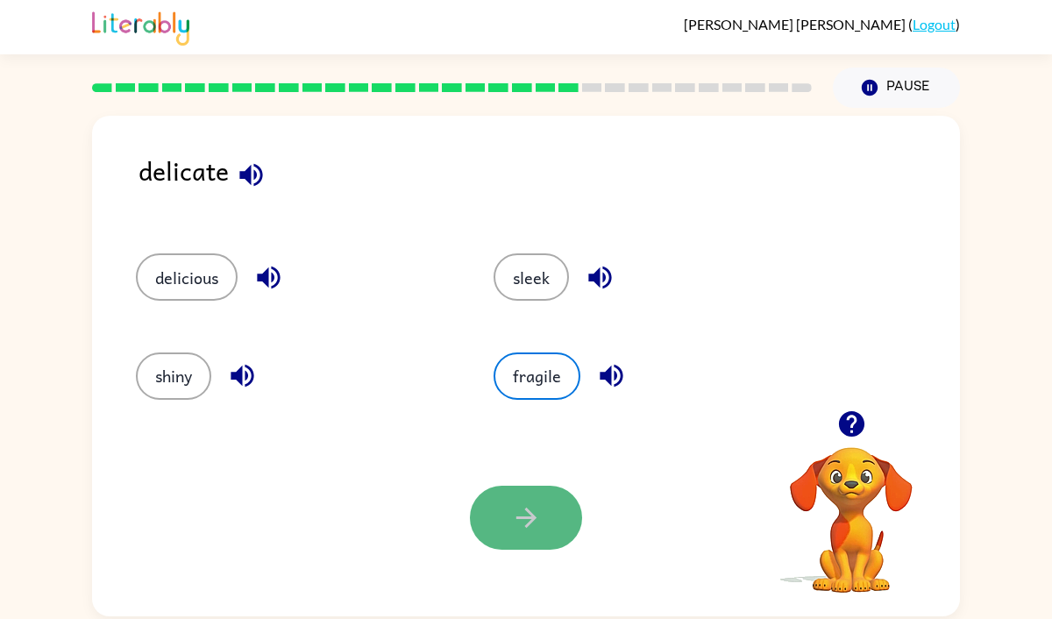
click at [526, 518] on icon "button" at bounding box center [525, 518] width 20 height 20
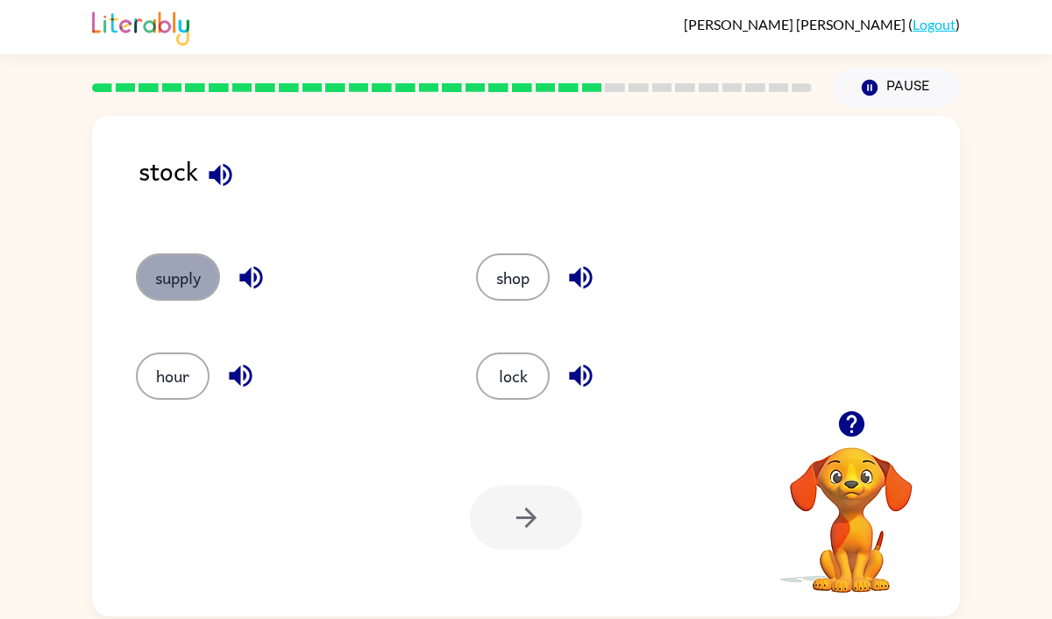
click at [191, 268] on button "supply" at bounding box center [178, 276] width 84 height 47
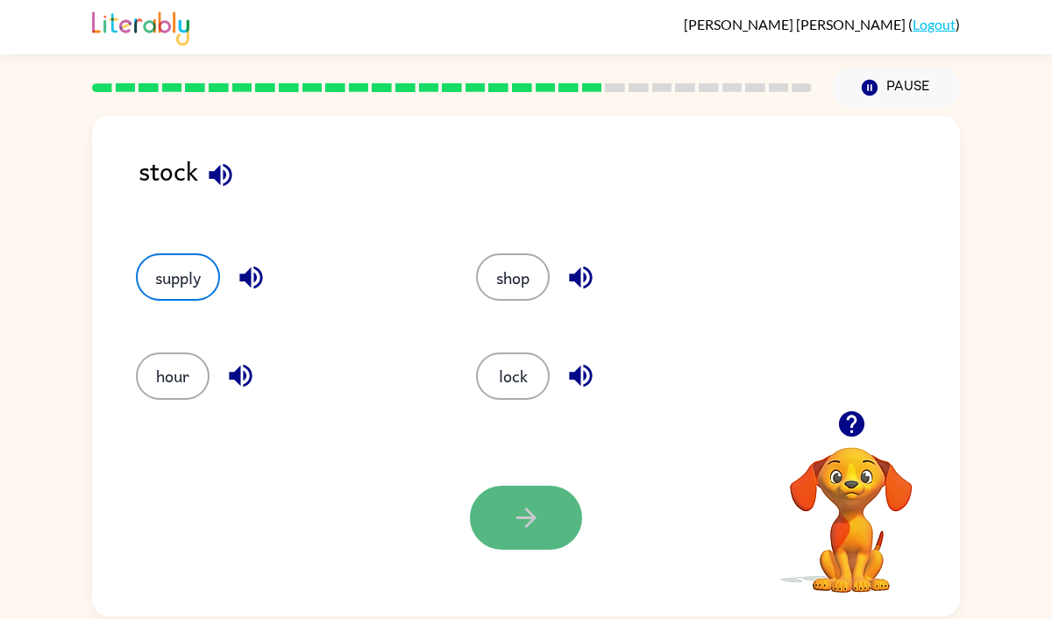
click at [522, 509] on icon "button" at bounding box center [526, 517] width 31 height 31
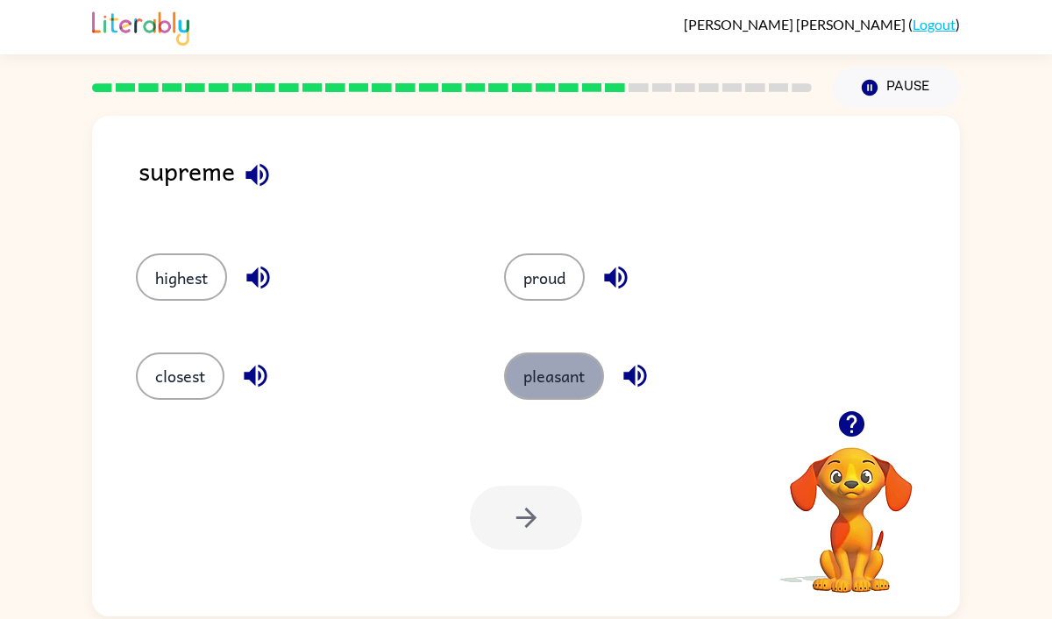
click at [551, 373] on button "pleasant" at bounding box center [554, 375] width 100 height 47
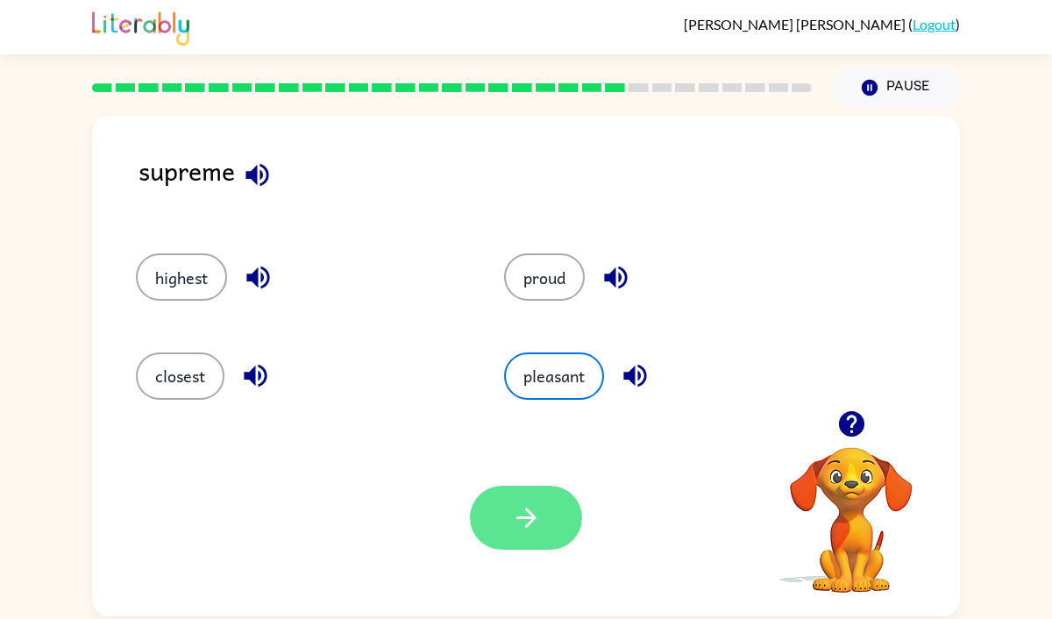
click at [540, 512] on icon "button" at bounding box center [526, 517] width 31 height 31
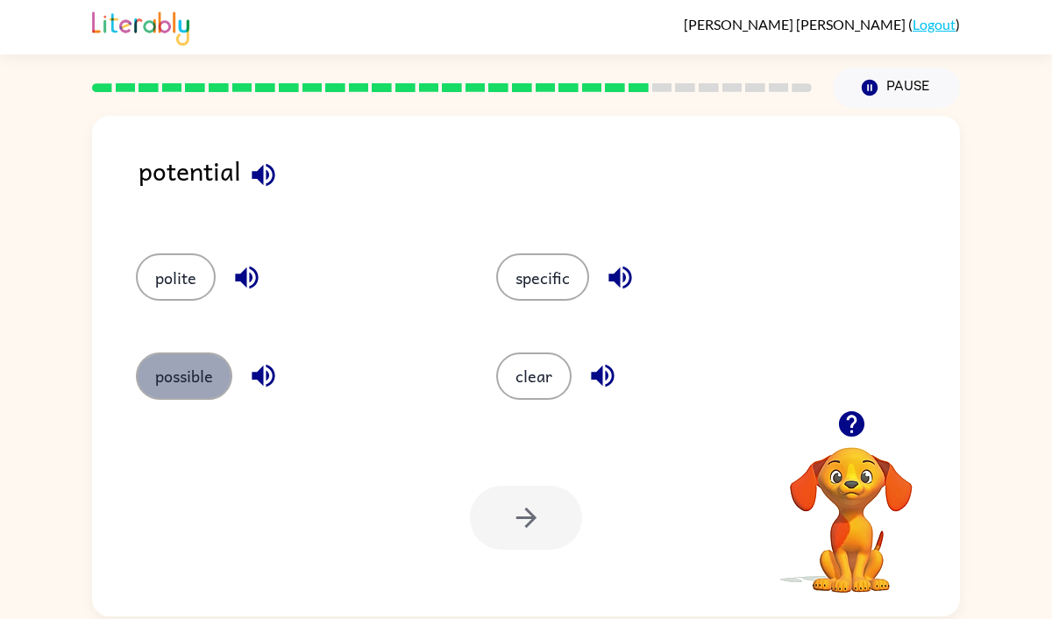
click at [174, 385] on button "possible" at bounding box center [184, 375] width 96 height 47
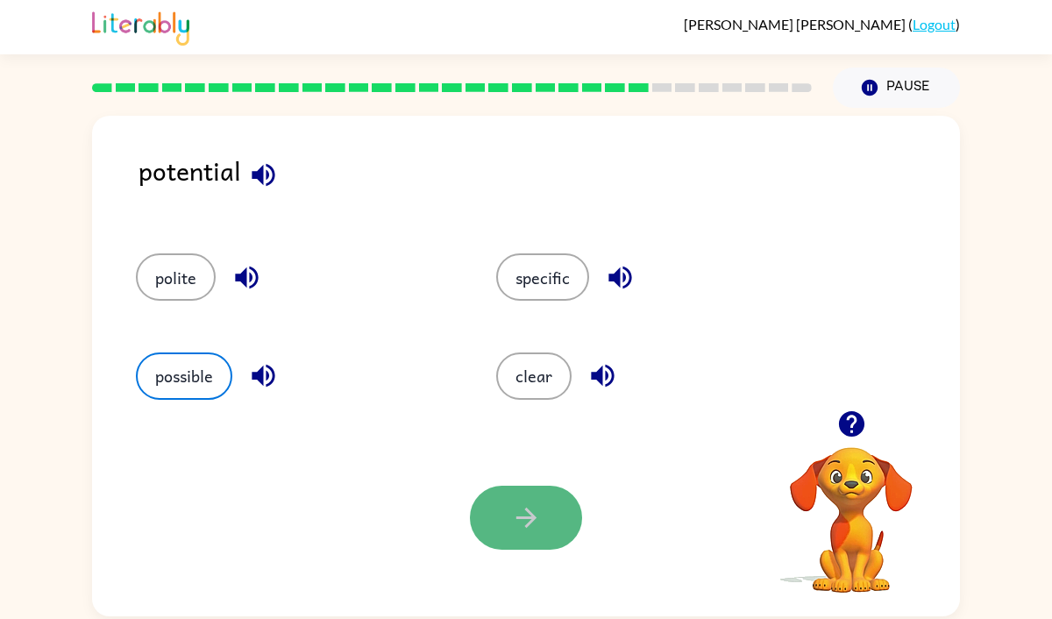
click at [486, 493] on button "button" at bounding box center [526, 518] width 112 height 64
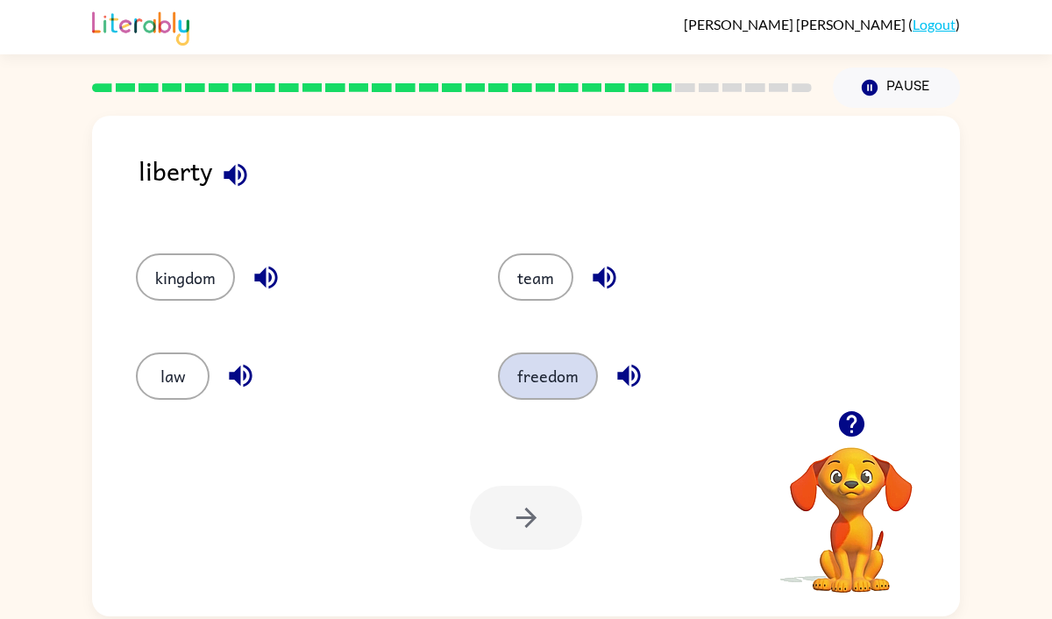
click at [537, 385] on button "freedom" at bounding box center [548, 375] width 100 height 47
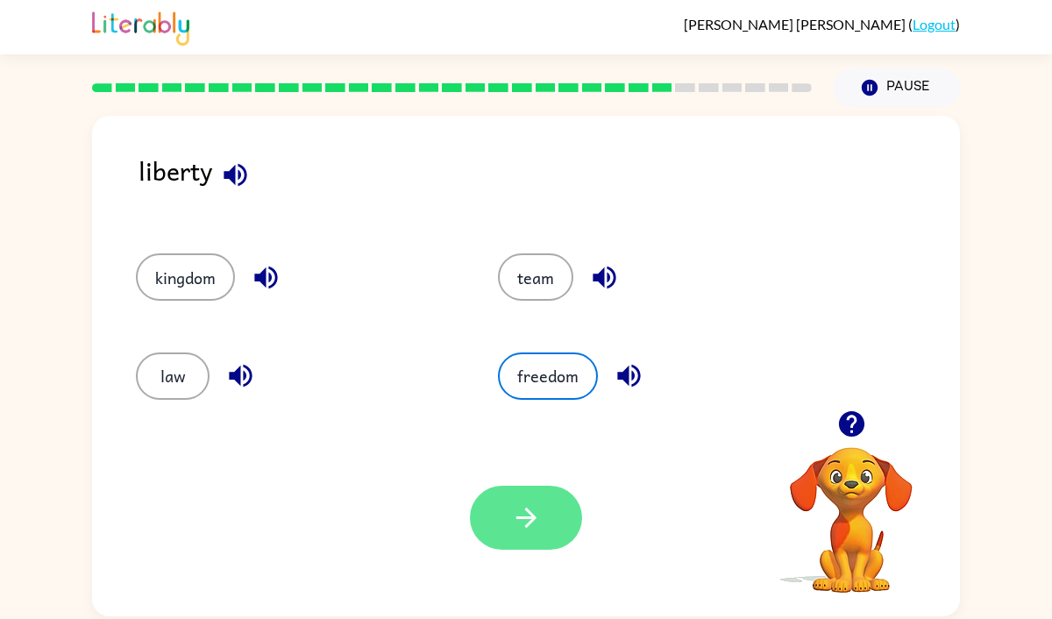
click at [538, 529] on icon "button" at bounding box center [526, 517] width 31 height 31
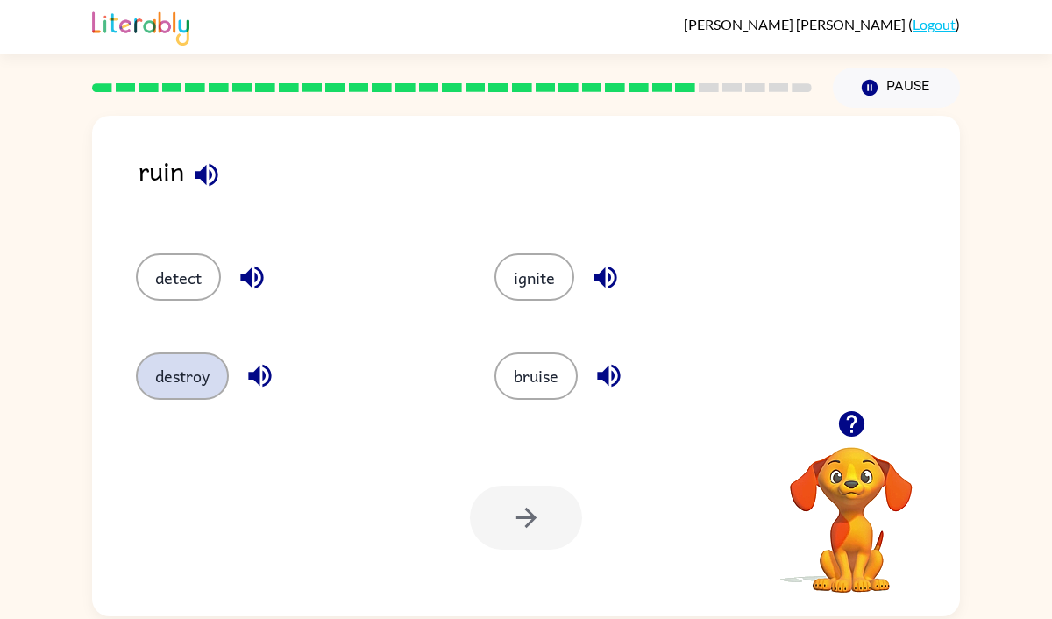
click at [195, 373] on button "destroy" at bounding box center [182, 375] width 93 height 47
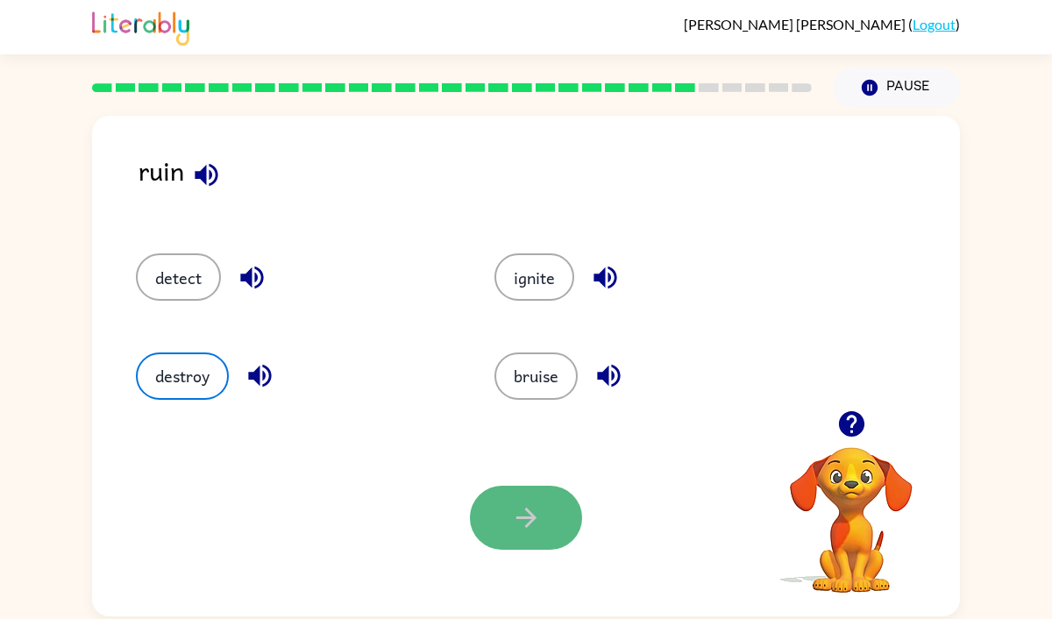
click at [515, 514] on icon "button" at bounding box center [526, 517] width 31 height 31
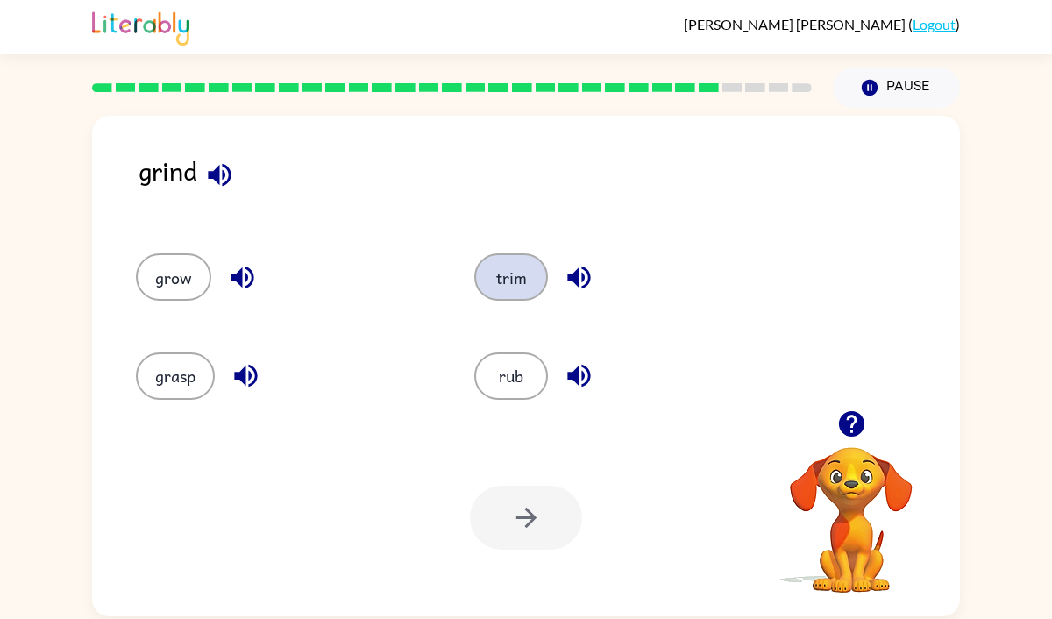
click at [511, 284] on button "trim" at bounding box center [511, 276] width 74 height 47
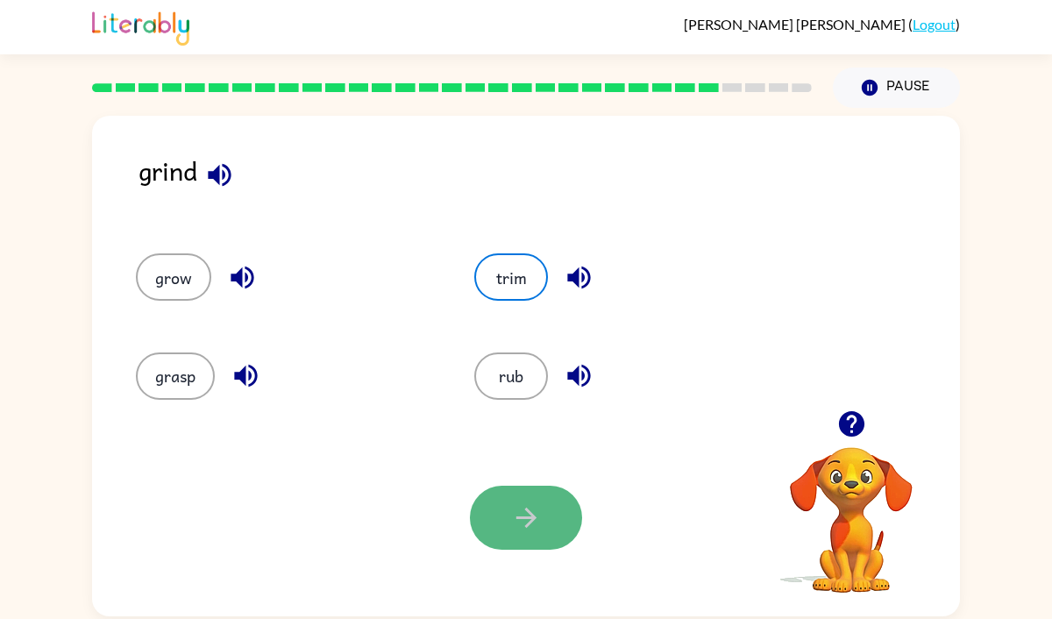
click at [533, 524] on icon "button" at bounding box center [526, 517] width 31 height 31
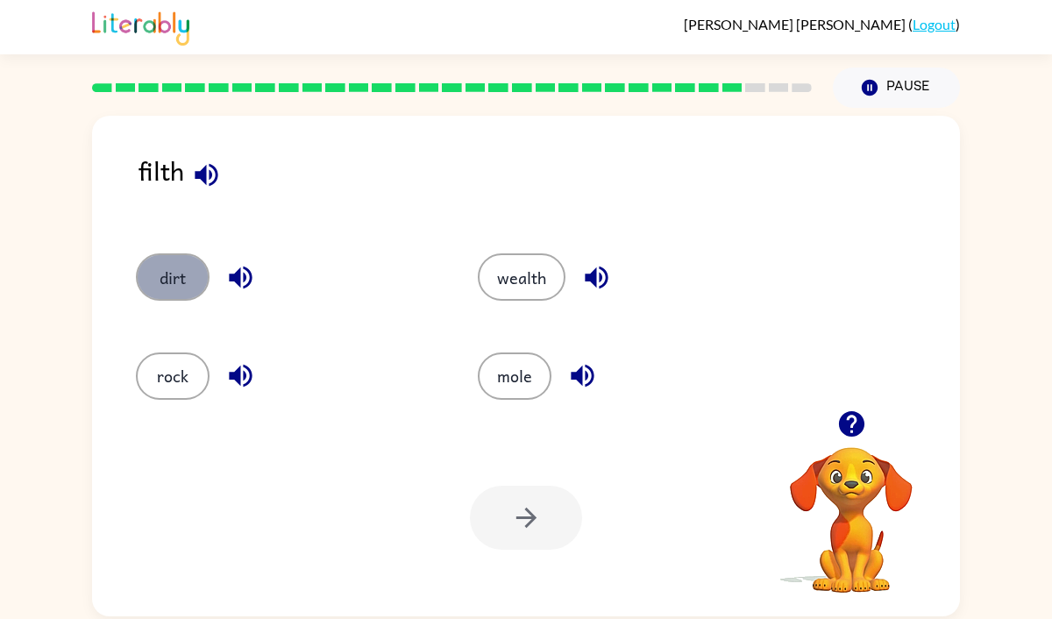
click at [170, 274] on button "dirt" at bounding box center [173, 276] width 74 height 47
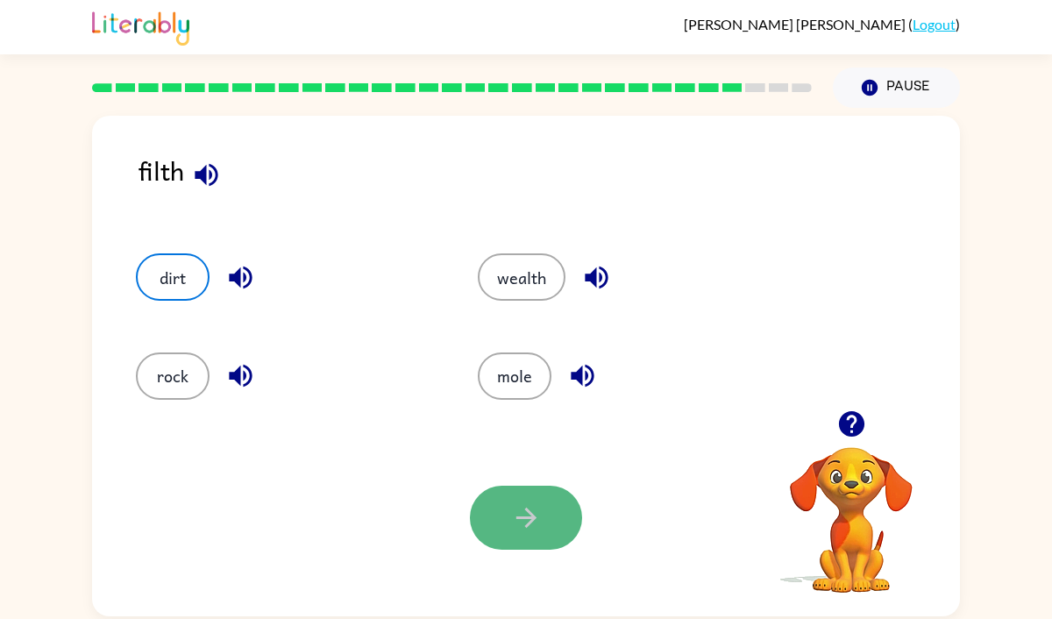
click at [515, 523] on icon "button" at bounding box center [526, 517] width 31 height 31
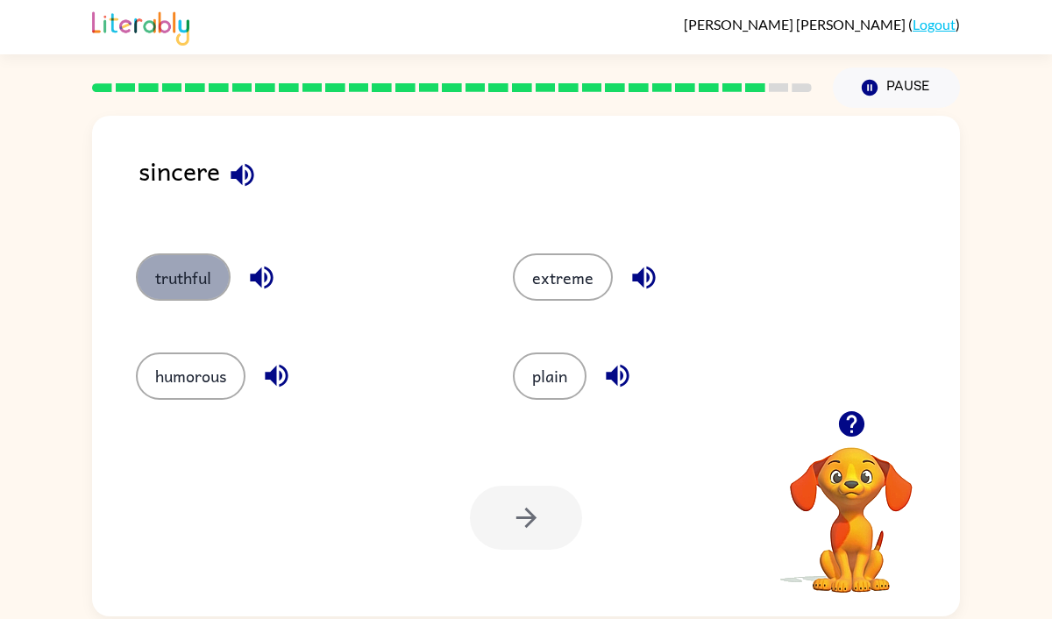
click at [217, 283] on button "truthful" at bounding box center [183, 276] width 95 height 47
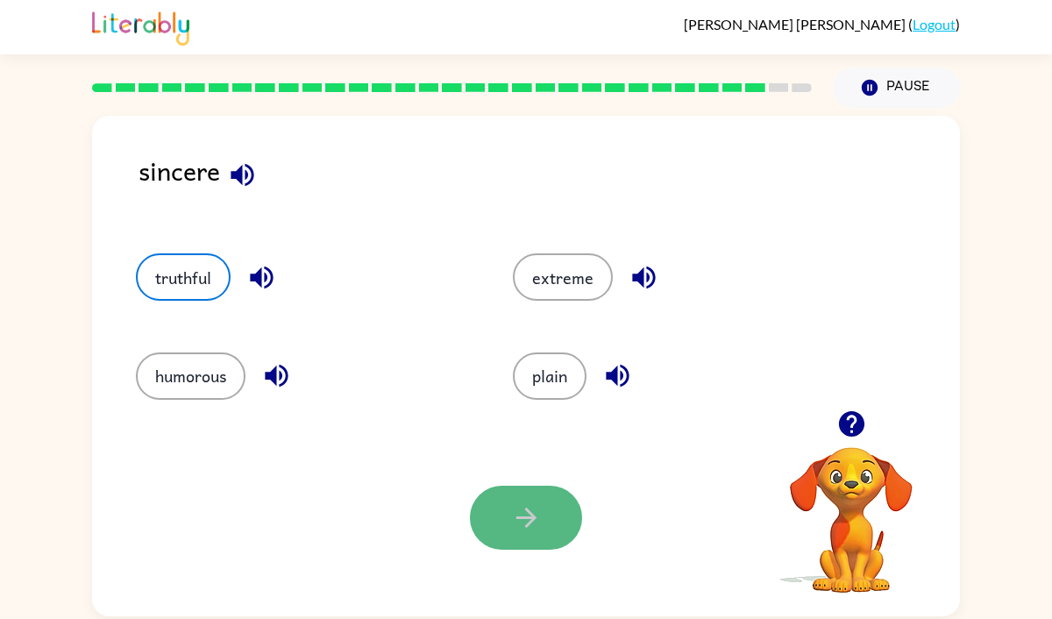
click at [534, 525] on icon "button" at bounding box center [526, 517] width 31 height 31
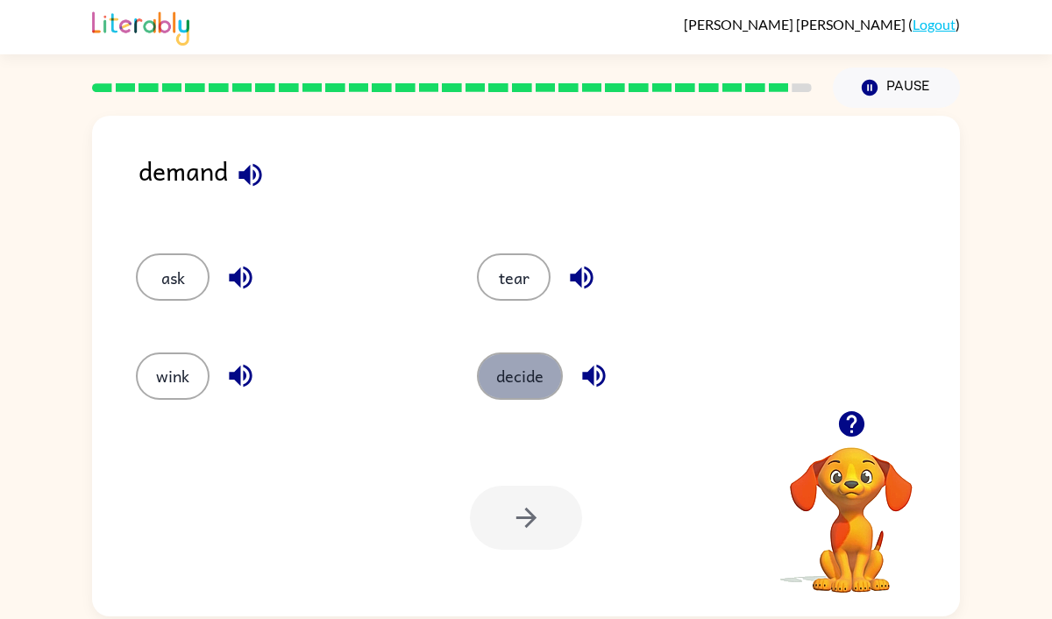
click at [533, 380] on button "decide" at bounding box center [520, 375] width 86 height 47
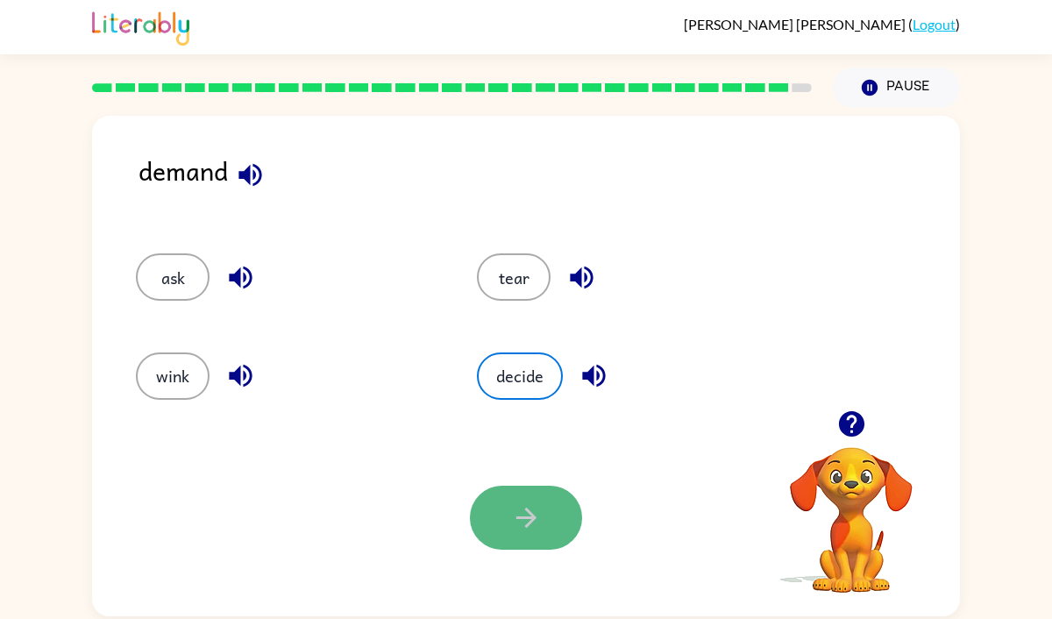
click at [533, 515] on icon "button" at bounding box center [525, 518] width 20 height 20
